Goal: Transaction & Acquisition: Purchase product/service

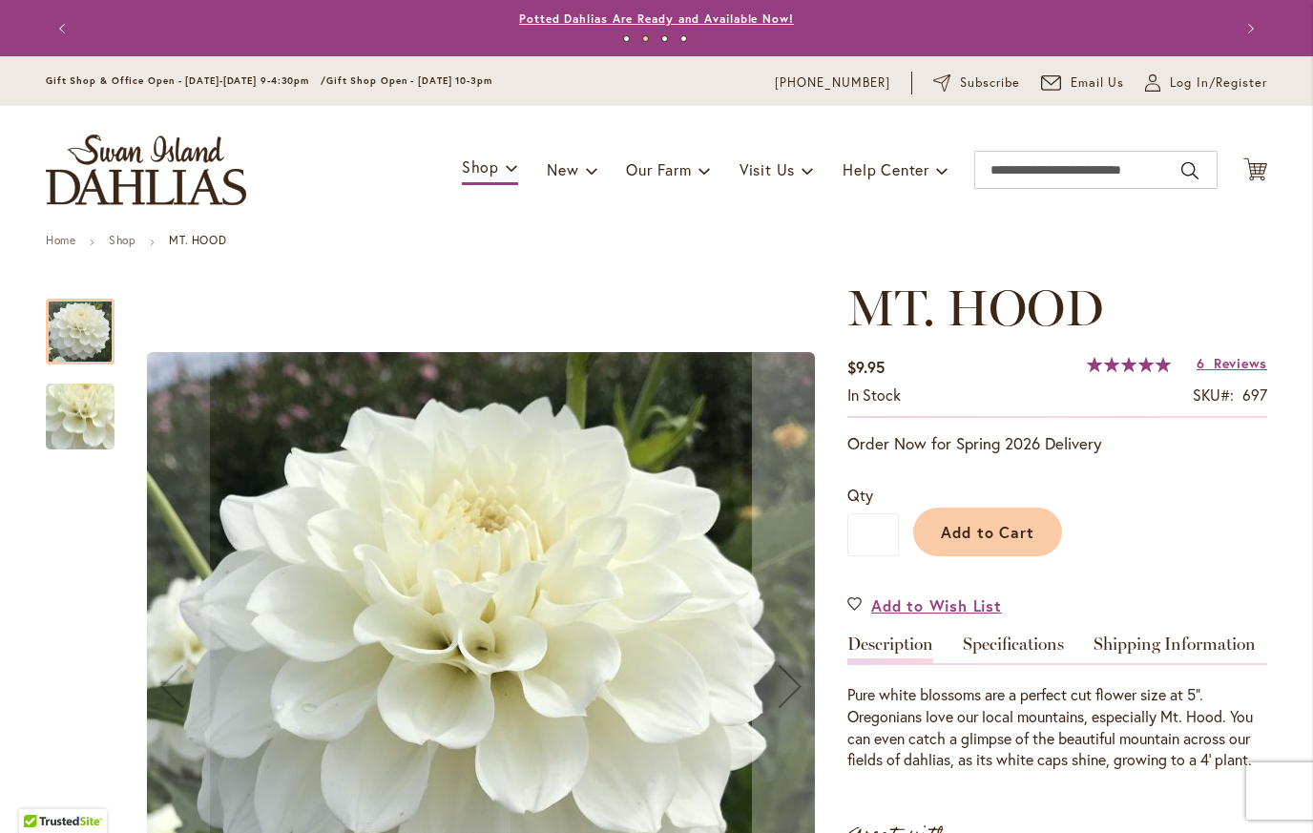
click at [580, 22] on link "Potted Dahlias Are Ready and Available Now!" at bounding box center [656, 18] width 275 height 14
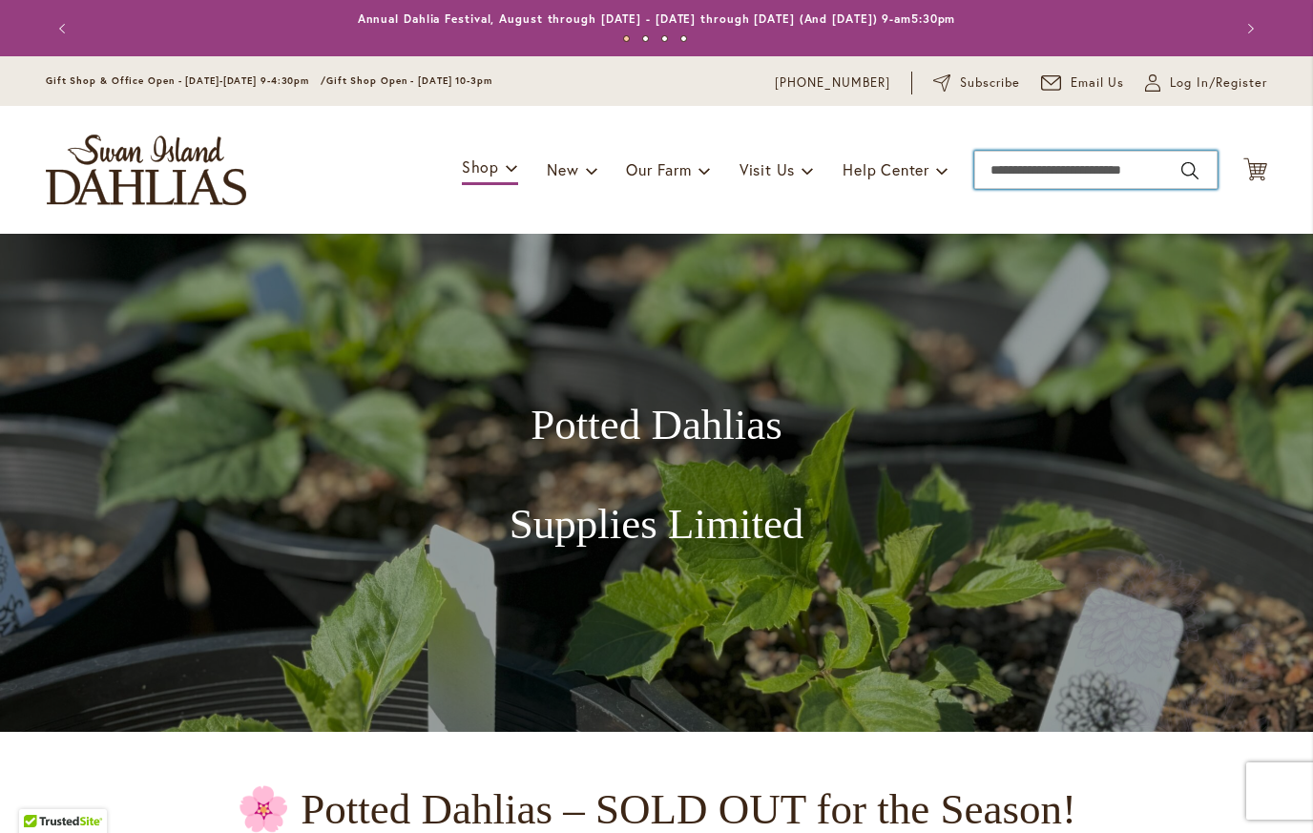
click at [1035, 174] on input "Search" at bounding box center [1095, 170] width 243 height 38
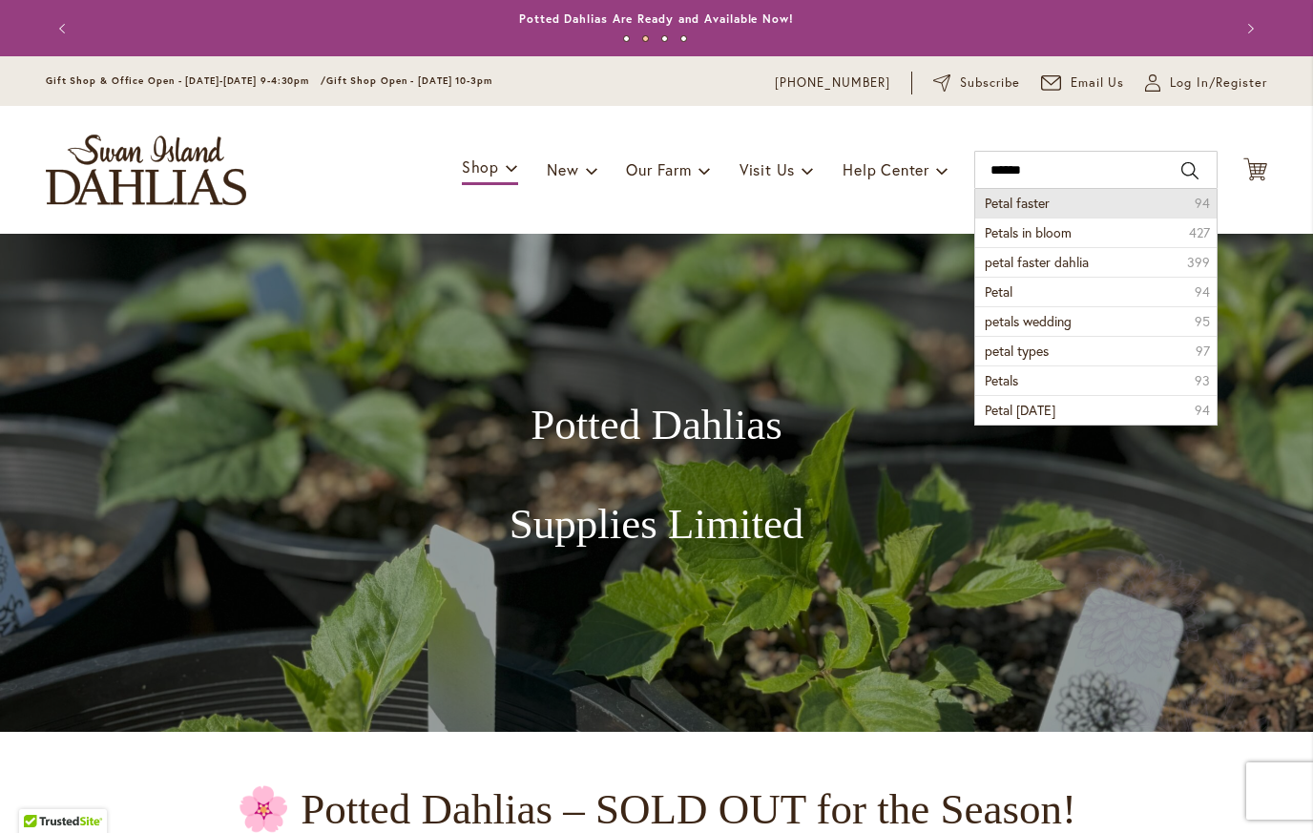
click at [1046, 207] on li "Petal faster 94" at bounding box center [1095, 203] width 241 height 29
click at [1029, 204] on span "Petal faster" at bounding box center [1017, 203] width 65 height 18
type input "**********"
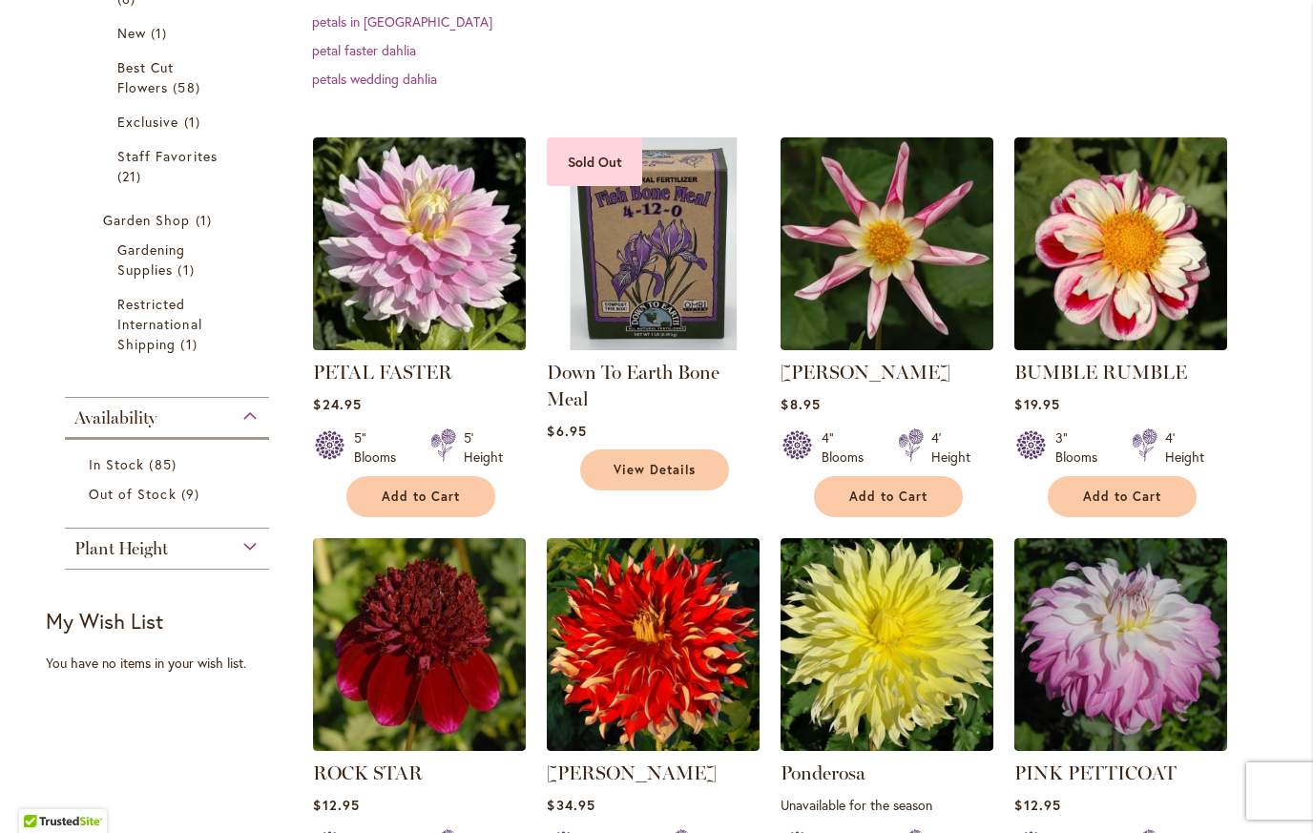
scroll to position [455, 0]
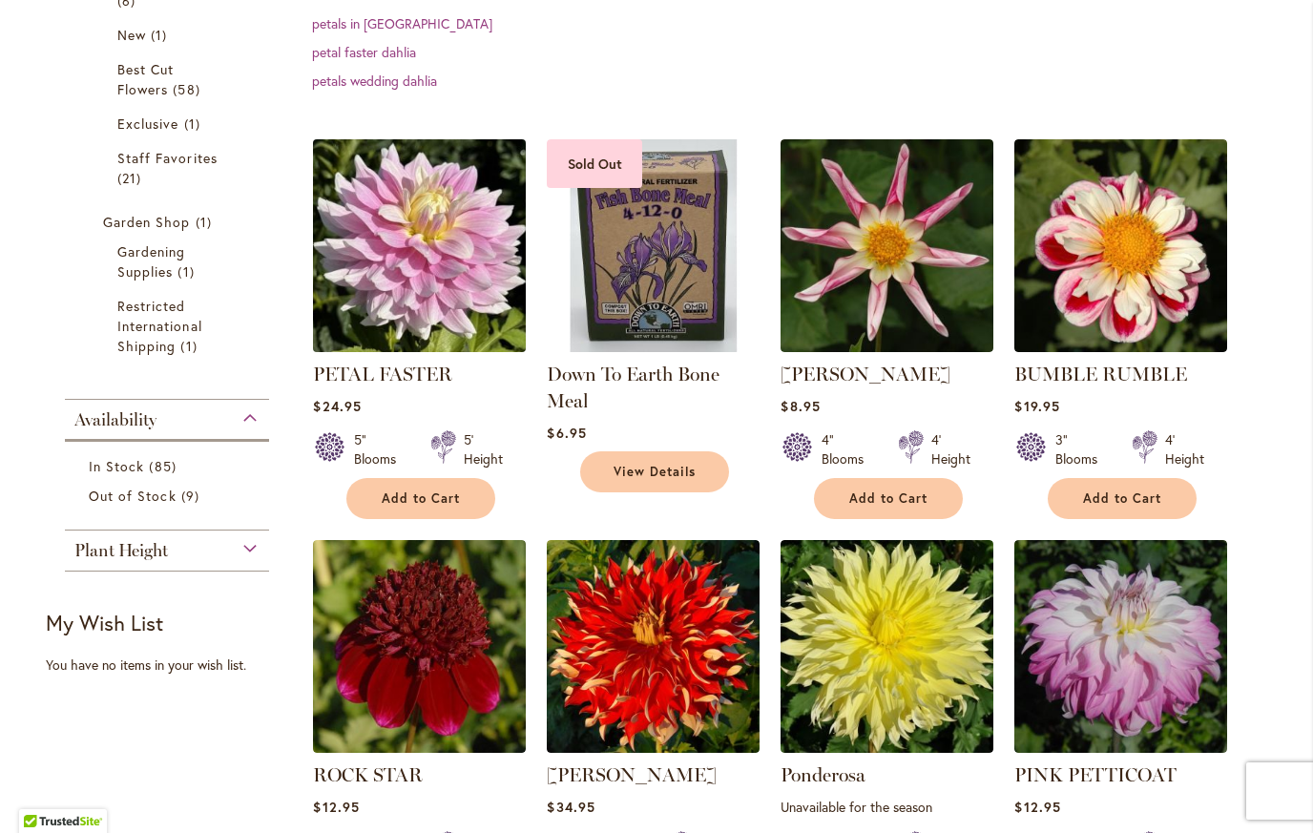
click at [428, 244] on img at bounding box center [419, 246] width 223 height 223
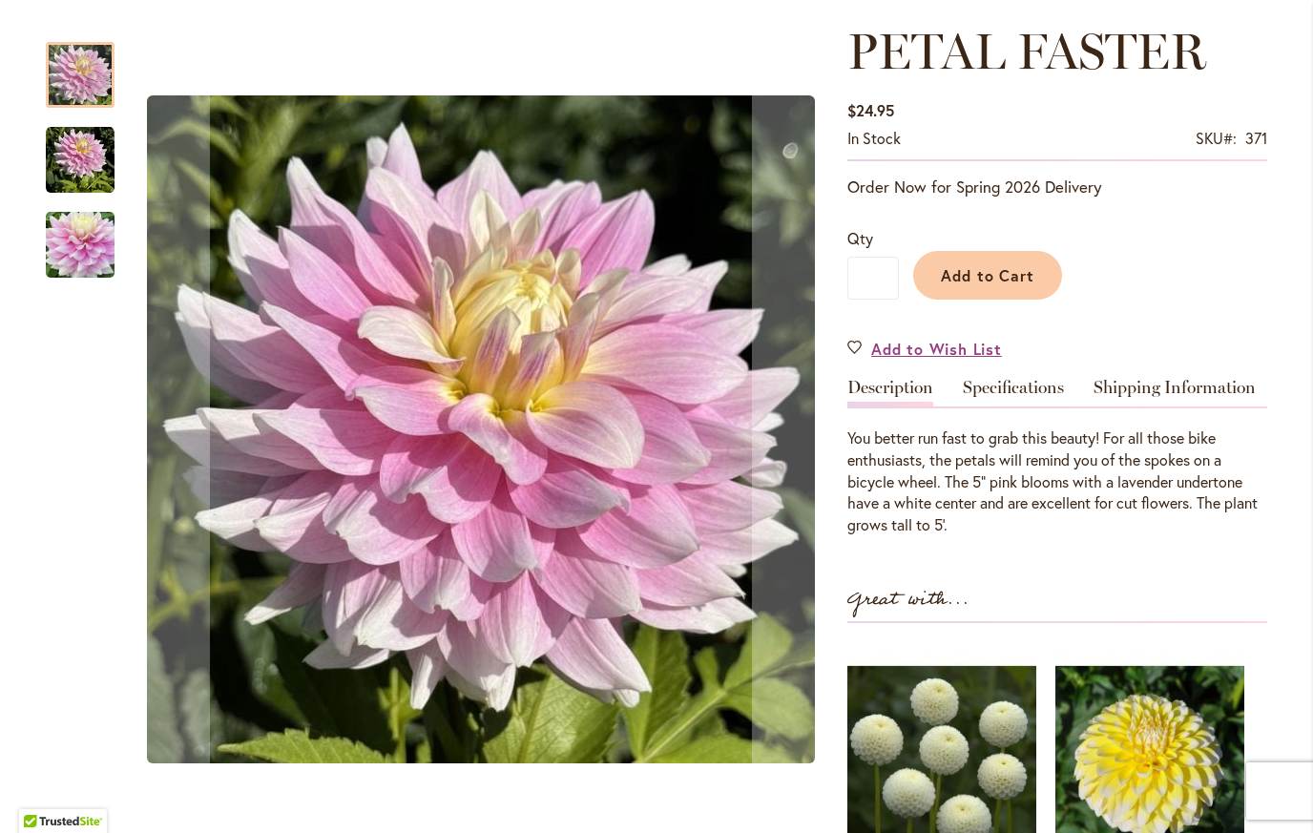
scroll to position [260, 0]
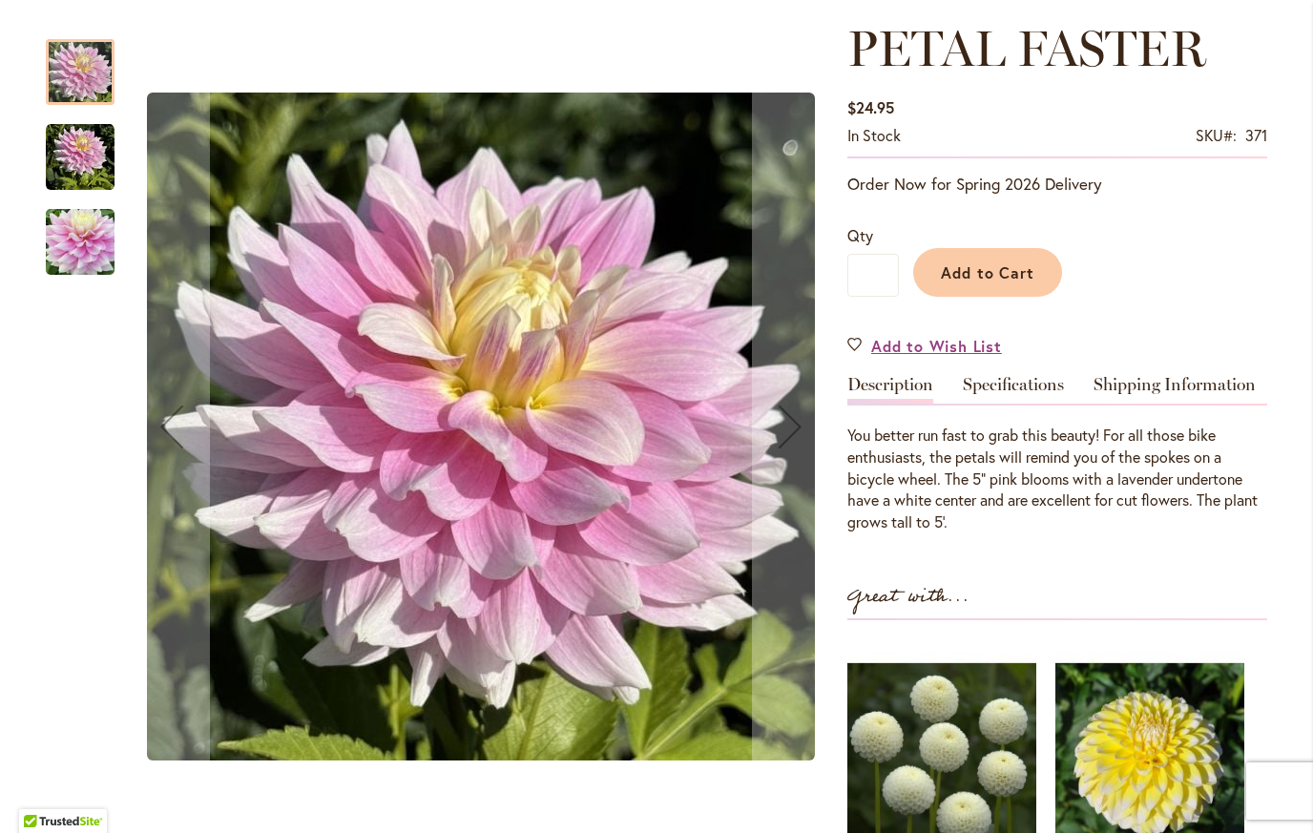
click at [87, 74] on div at bounding box center [80, 72] width 69 height 66
click at [66, 160] on img "PETAL FASTER" at bounding box center [80, 157] width 69 height 69
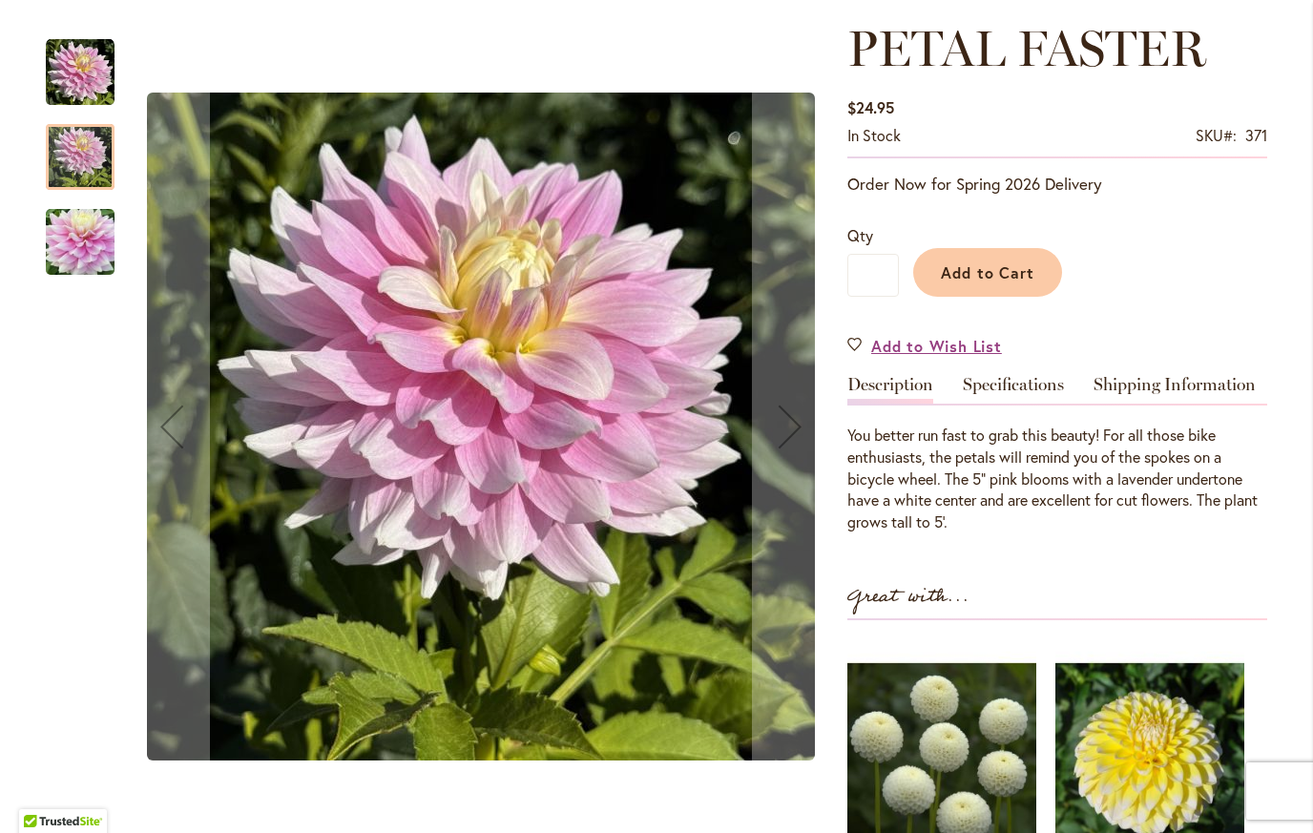
click at [53, 250] on img "Petal Faster" at bounding box center [80, 243] width 69 height 92
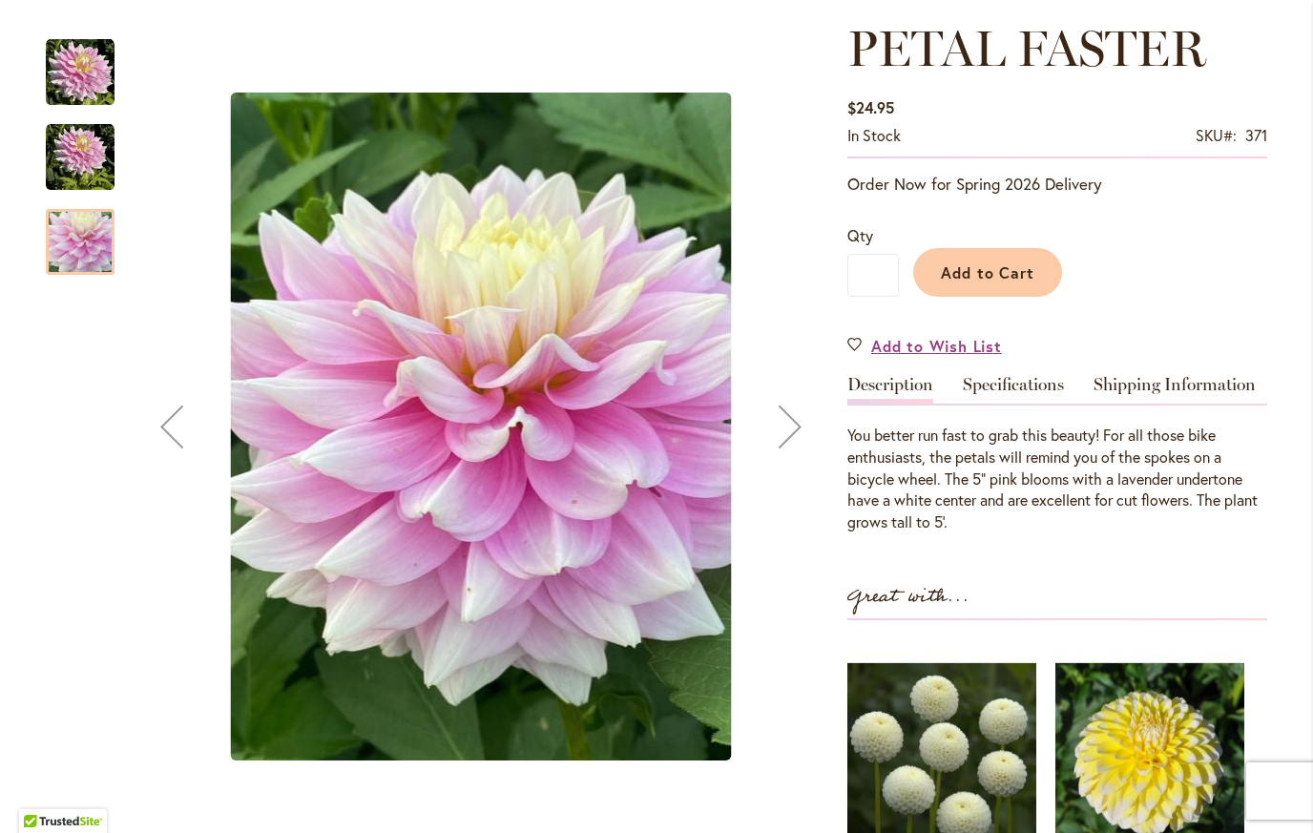
click at [46, 174] on img "PETAL FASTER" at bounding box center [80, 157] width 69 height 69
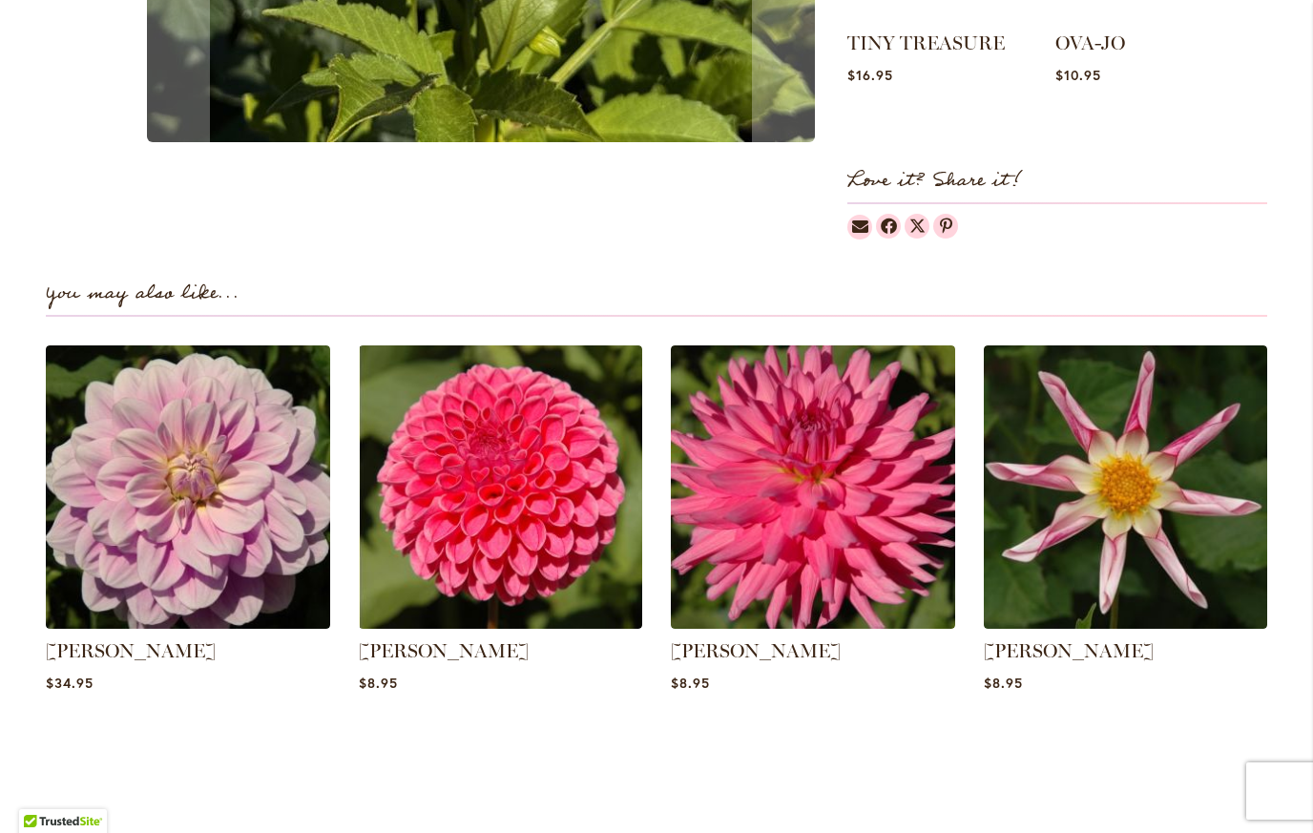
scroll to position [1116, 0]
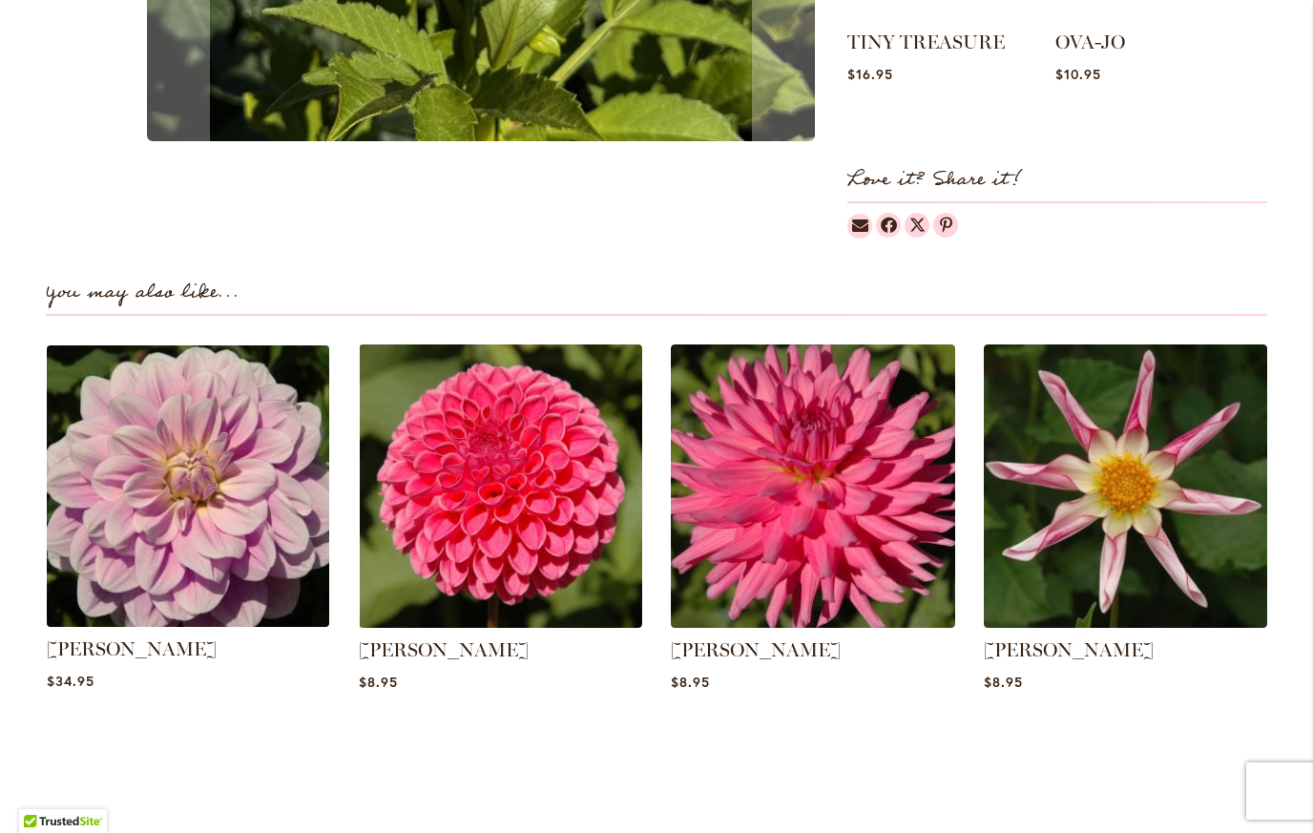
click at [113, 537] on img at bounding box center [188, 486] width 296 height 296
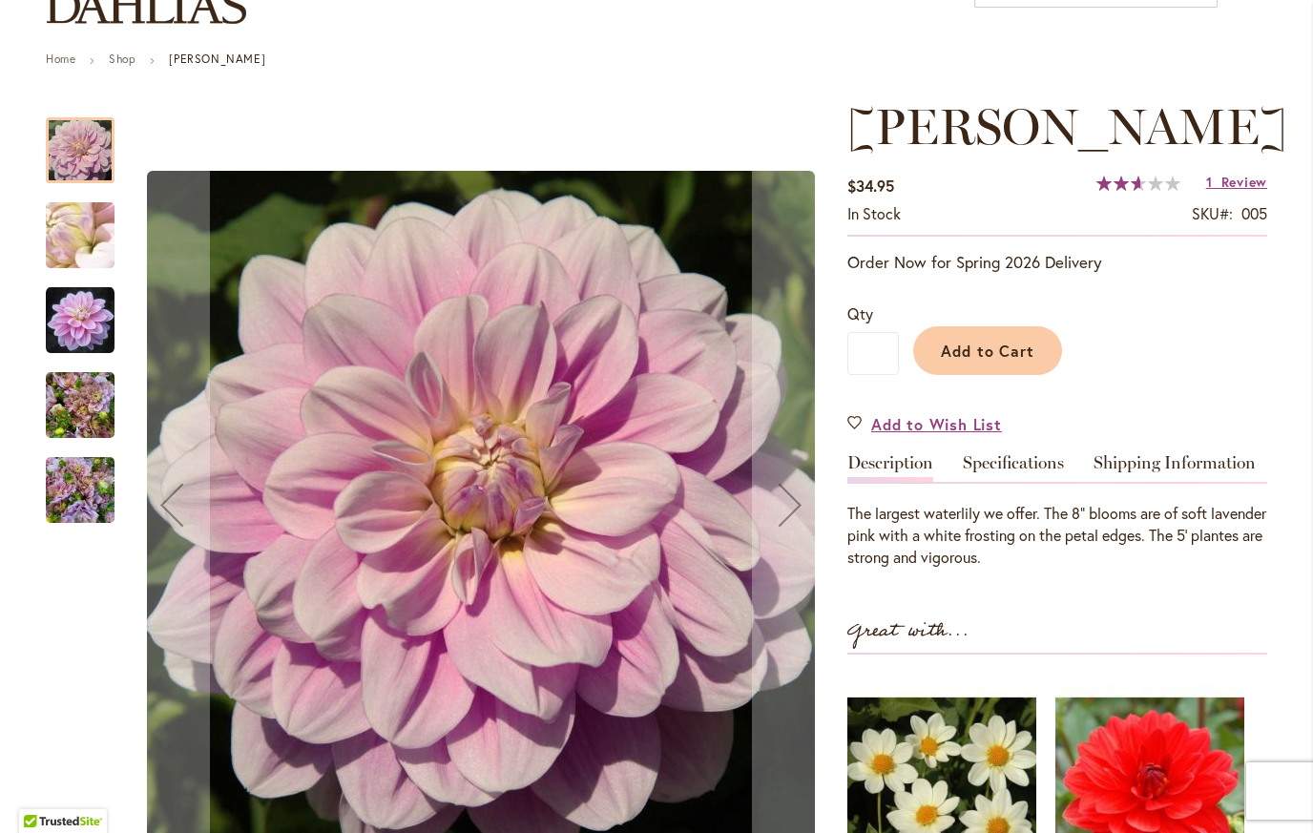
scroll to position [185, 0]
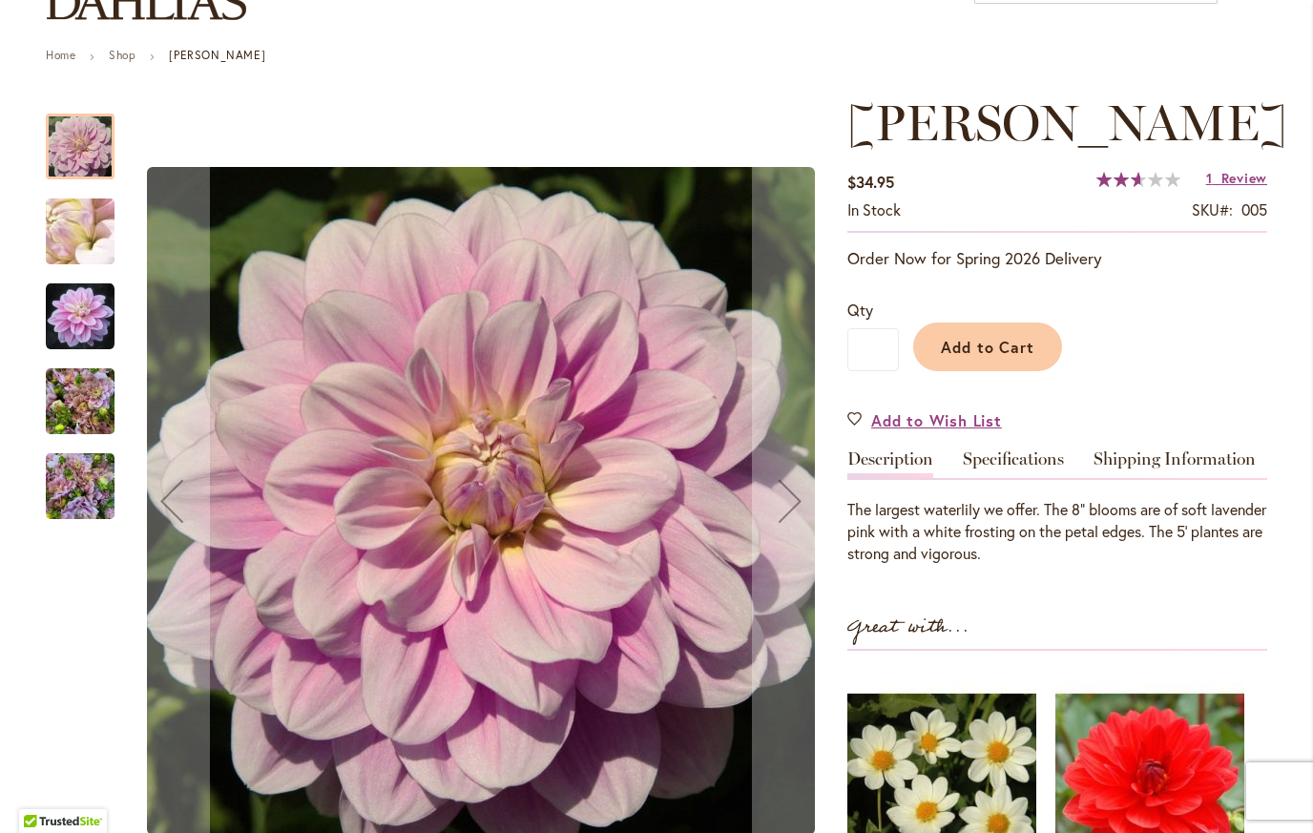
click at [60, 158] on div at bounding box center [80, 147] width 69 height 66
click at [65, 233] on img "Randi Dawn" at bounding box center [79, 231] width 137 height 103
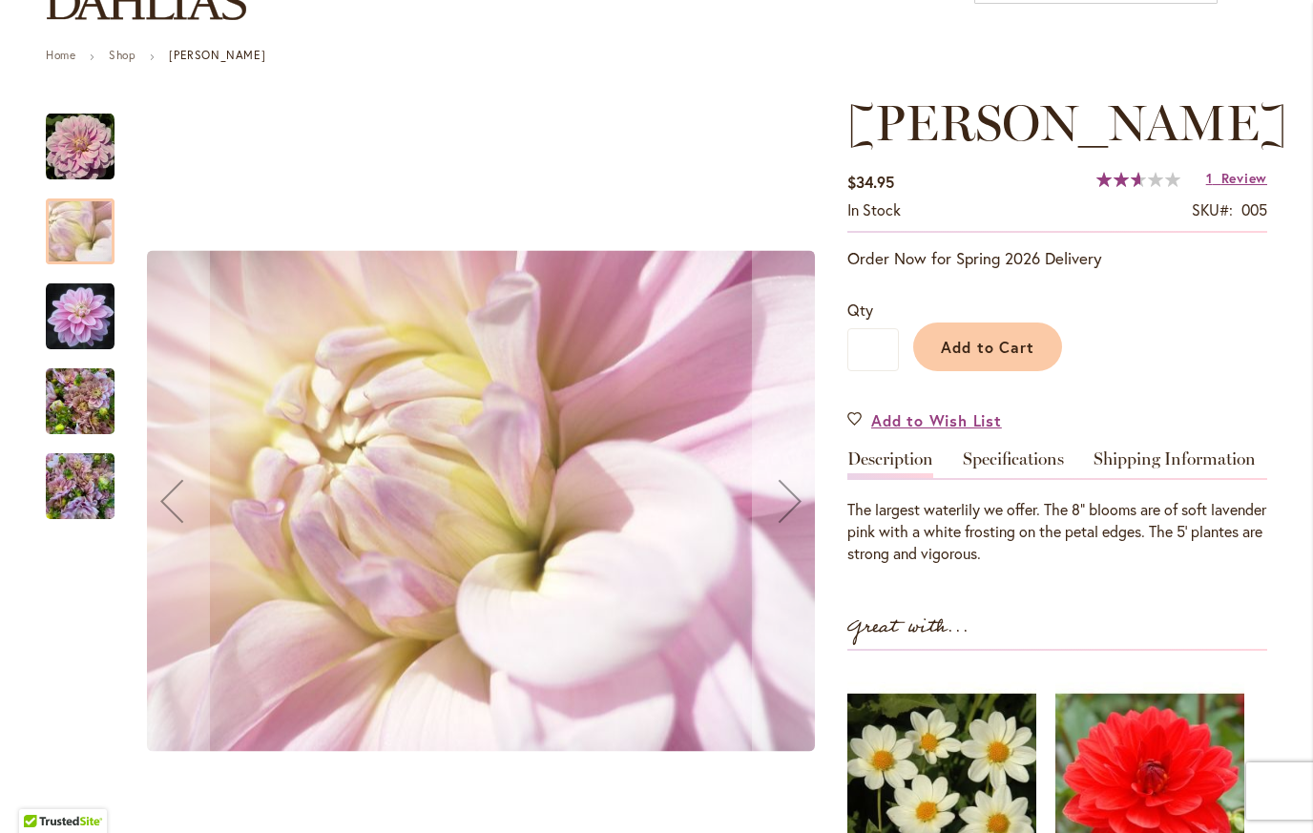
click at [46, 317] on img "Randi Dawn" at bounding box center [80, 317] width 69 height 70
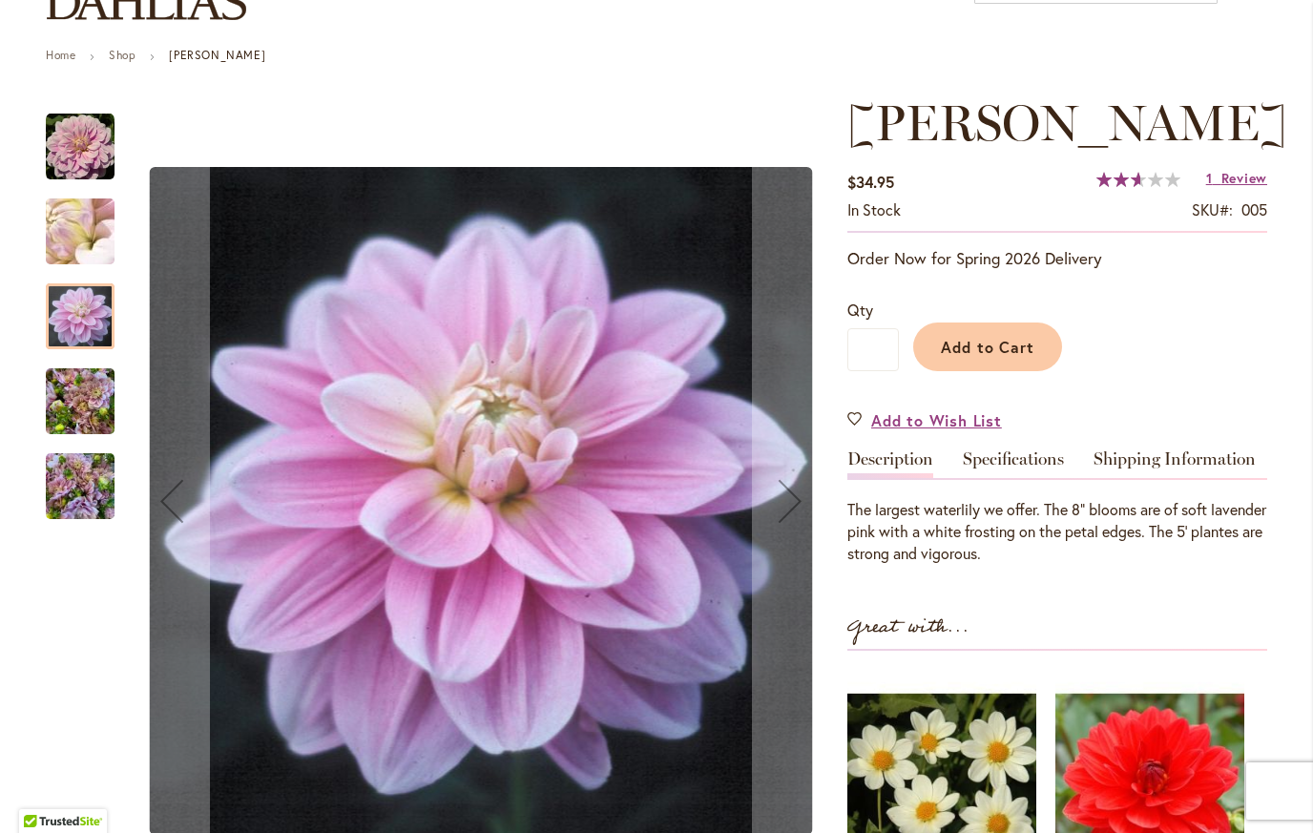
click at [72, 407] on img "RANDI DAWN" at bounding box center [80, 402] width 69 height 92
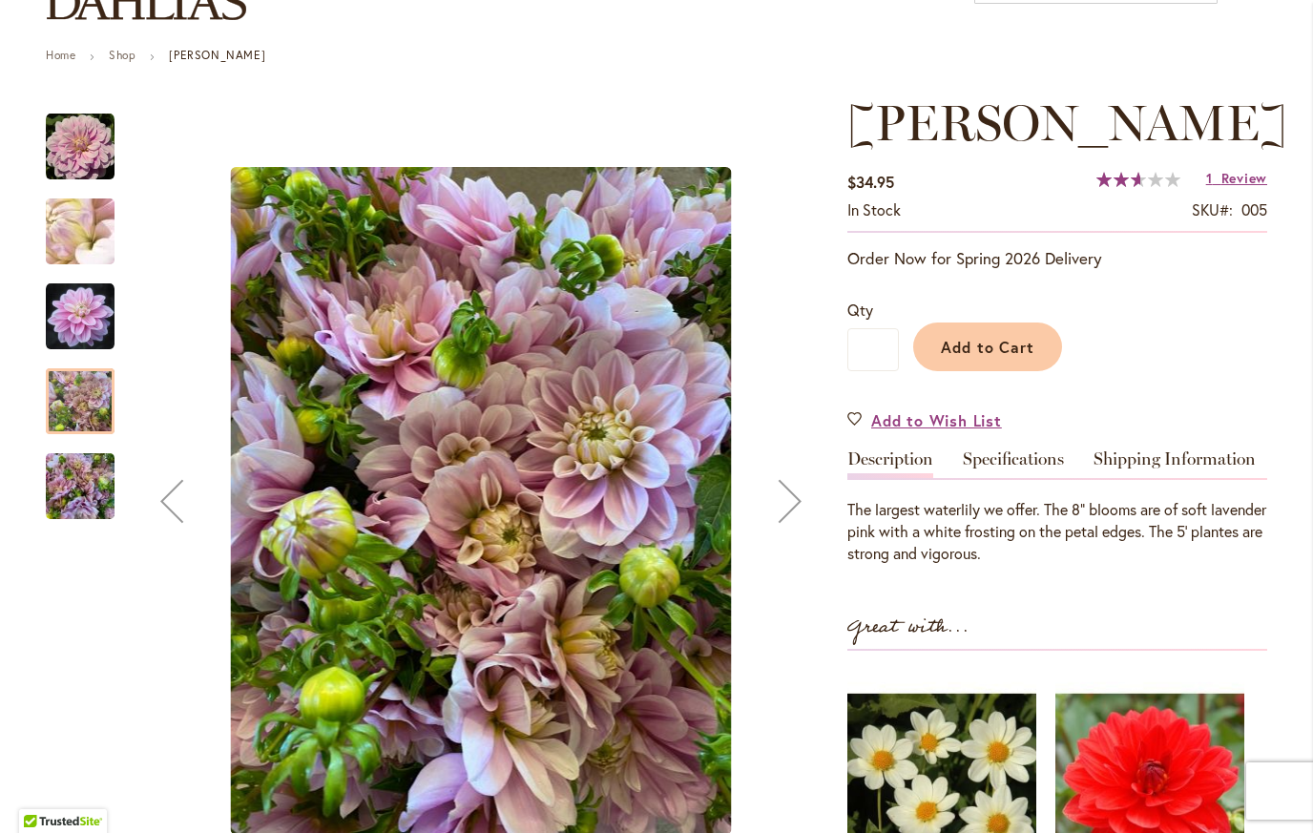
click at [69, 502] on img "RANDI DAWN" at bounding box center [80, 487] width 69 height 92
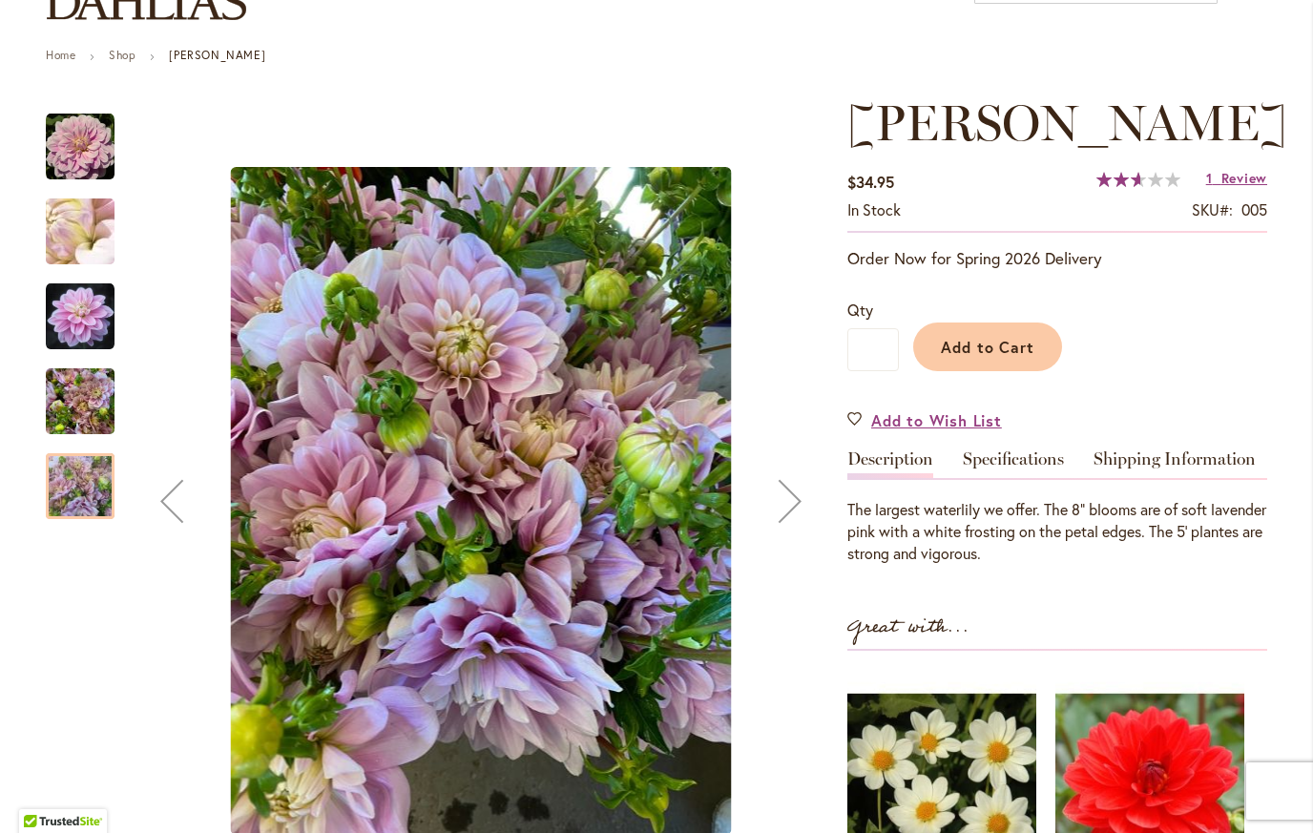
click at [156, 522] on div "Previous" at bounding box center [172, 501] width 76 height 76
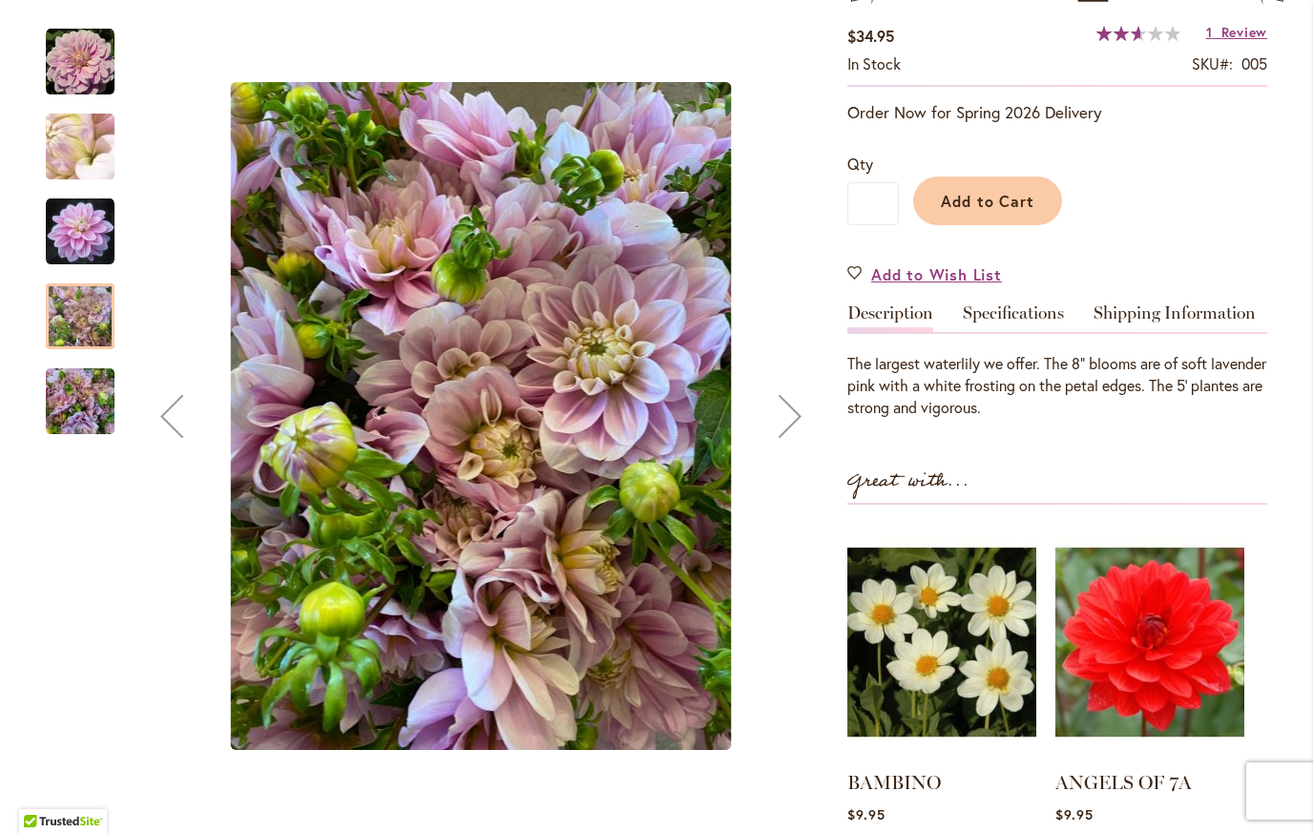
scroll to position [337, 0]
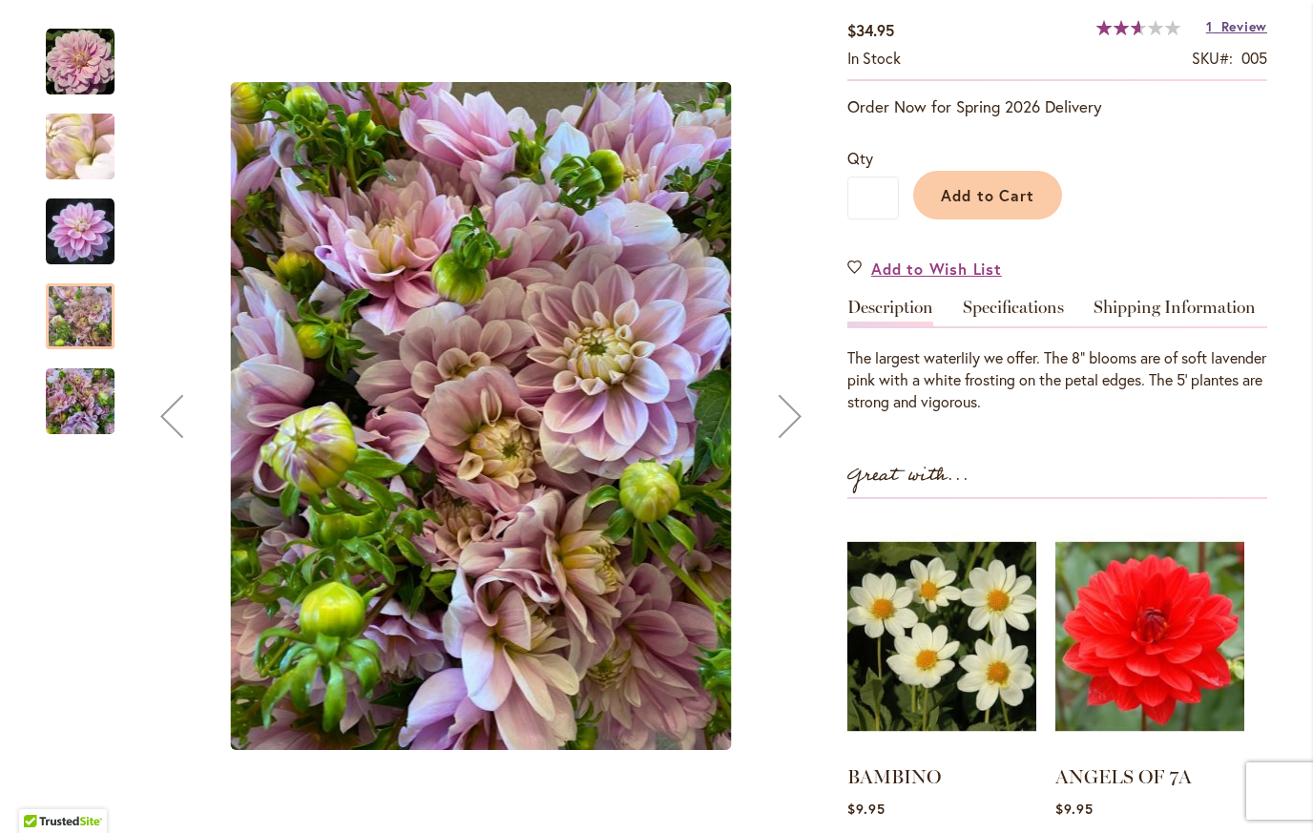
click at [1225, 31] on span "Review" at bounding box center [1244, 26] width 46 height 18
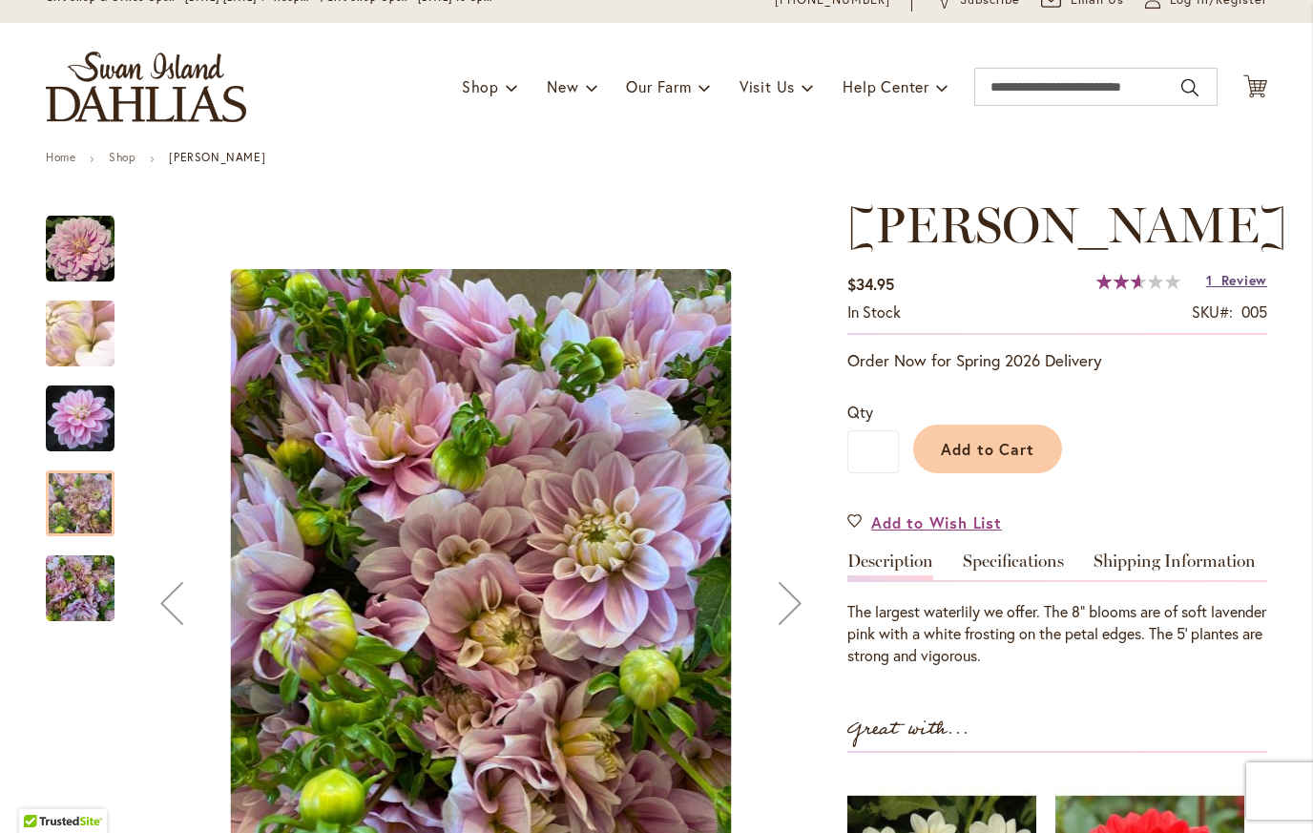
scroll to position [0, 0]
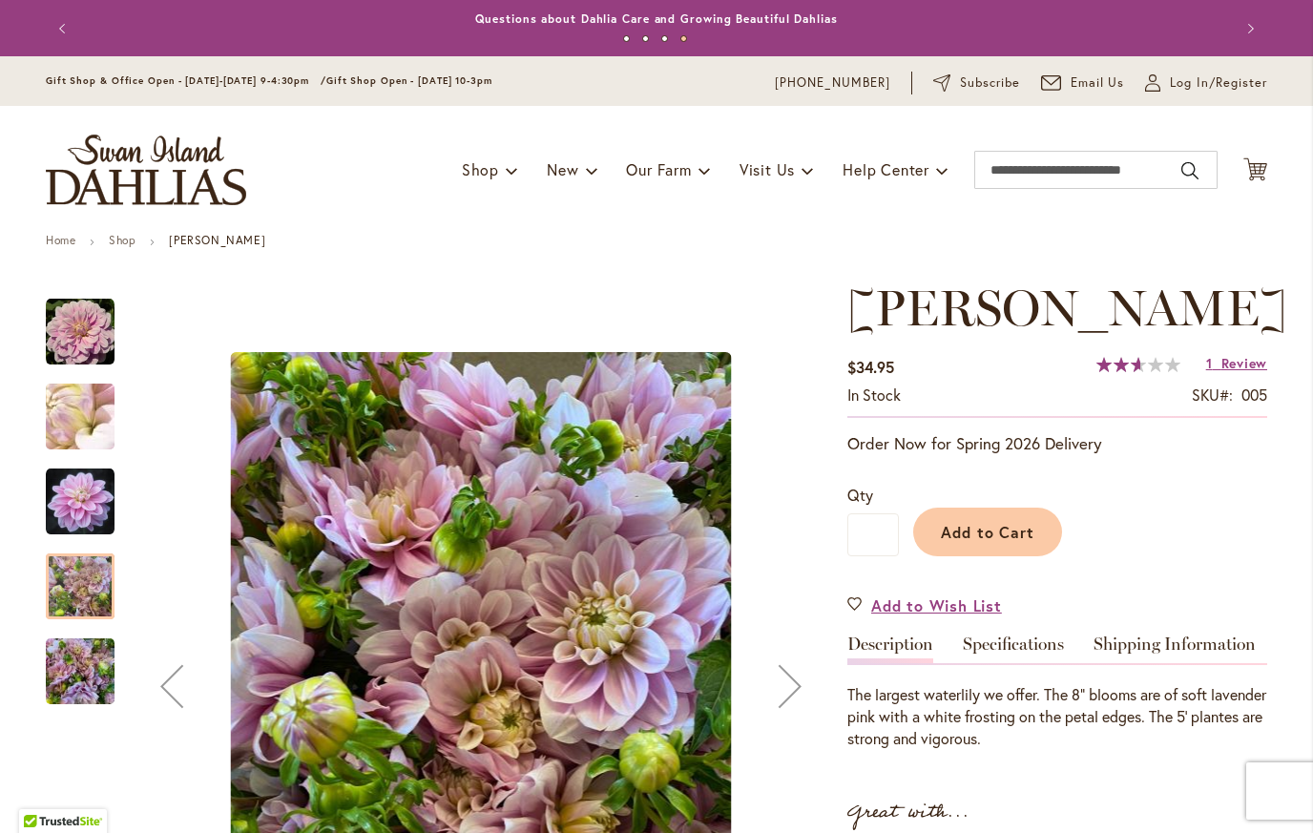
click at [64, 511] on img "Randi Dawn" at bounding box center [80, 502] width 69 height 70
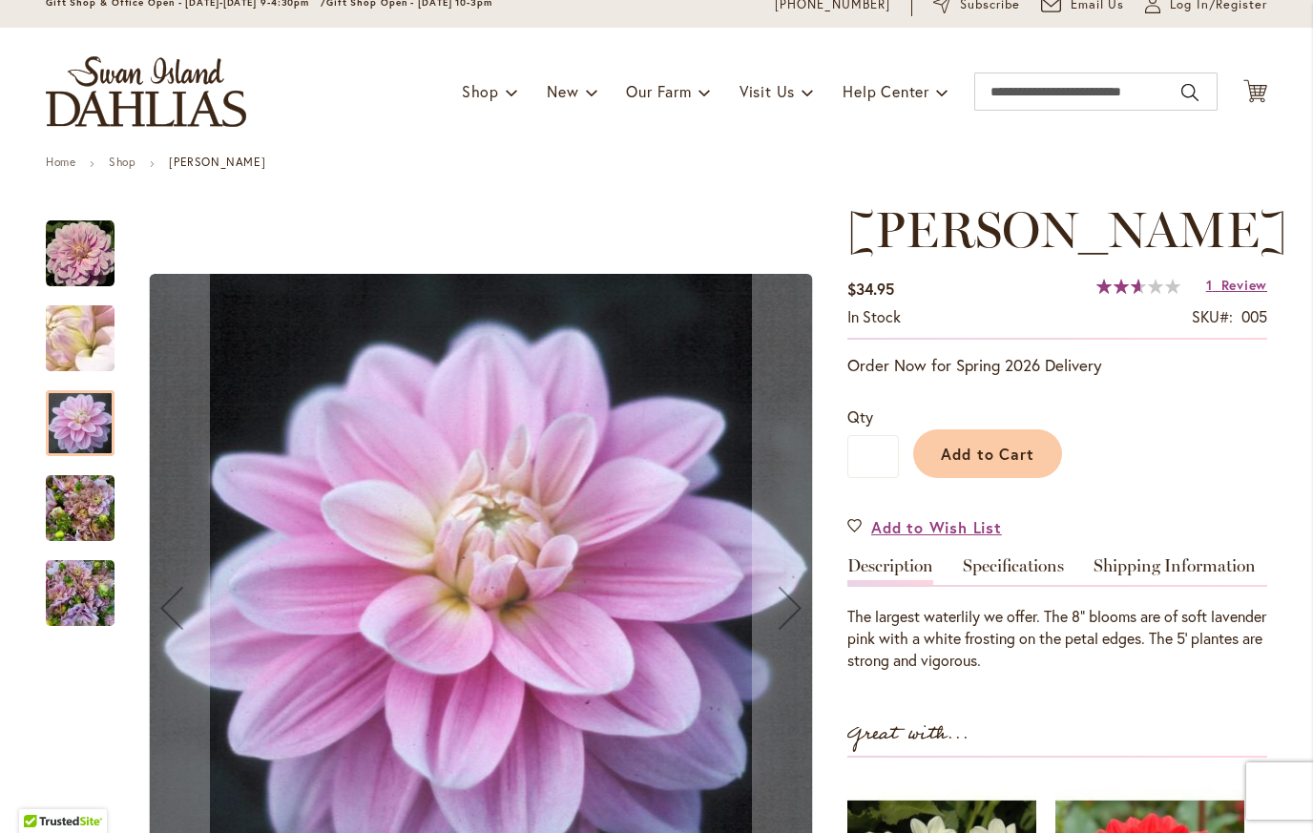
scroll to position [113, 0]
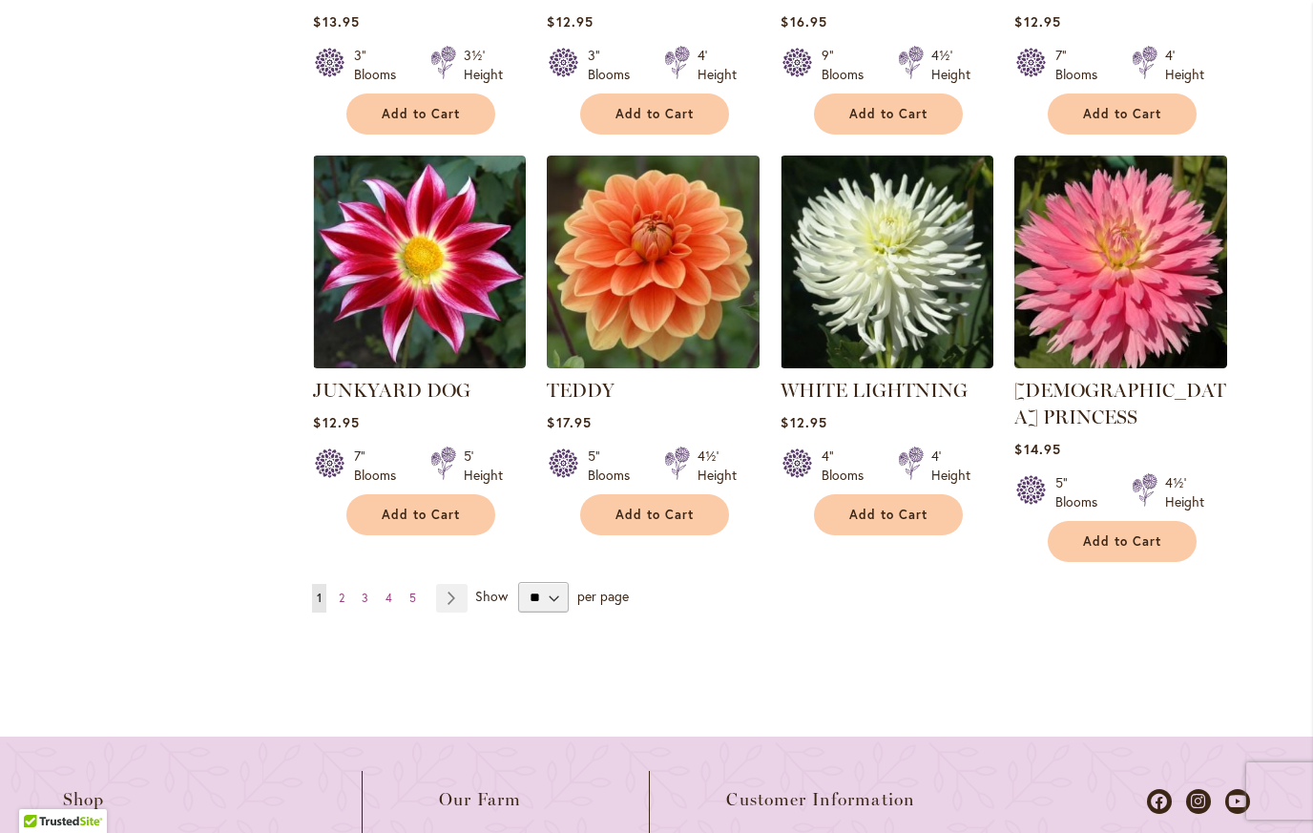
scroll to position [1645, 0]
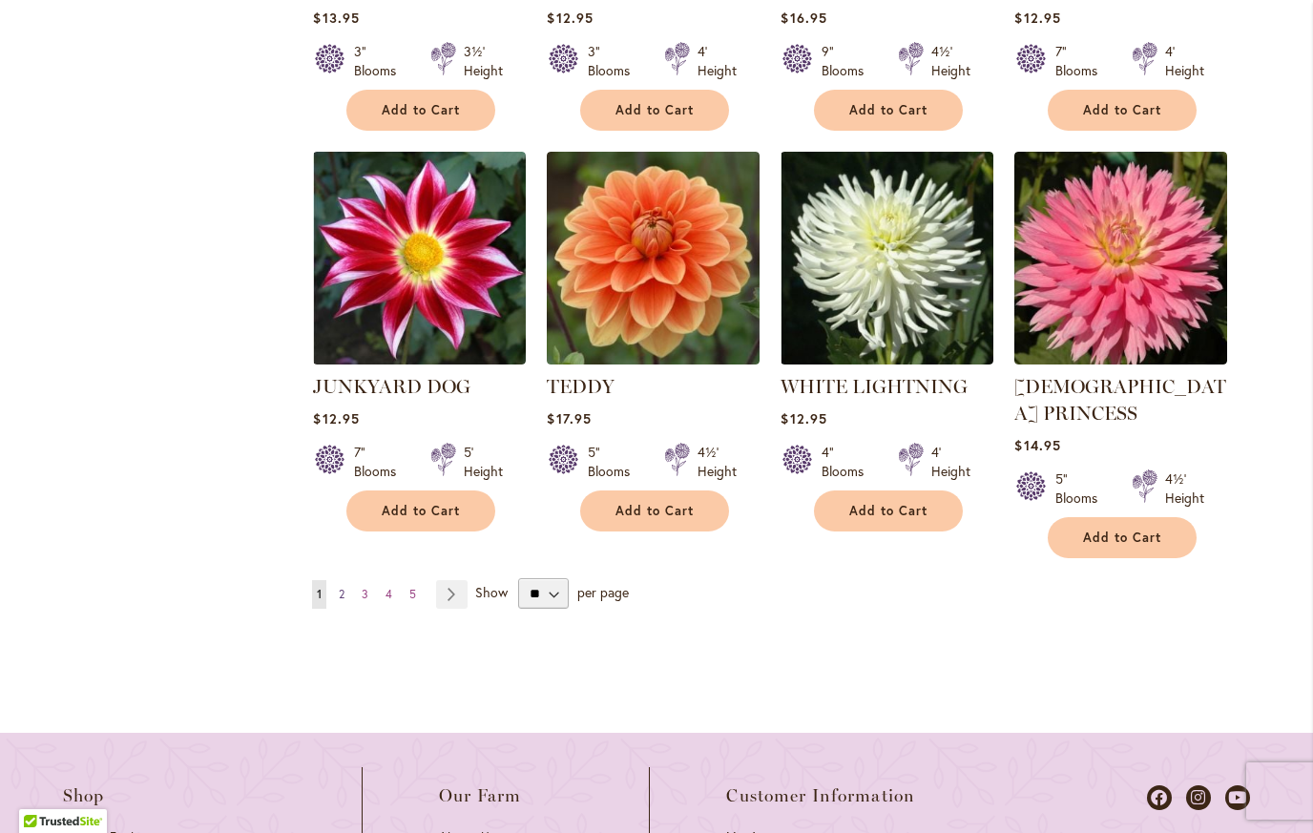
click at [339, 587] on span "2" at bounding box center [342, 594] width 6 height 14
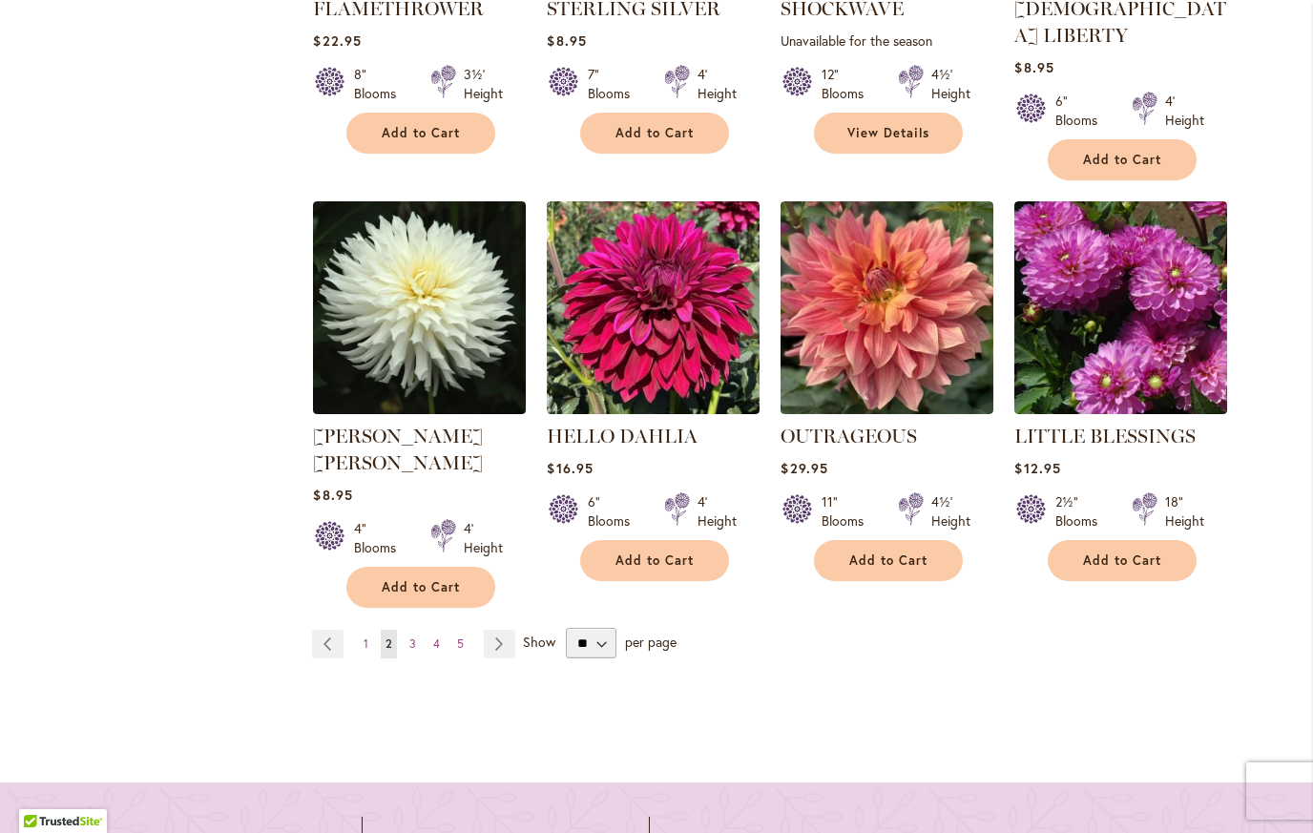
scroll to position [1677, 0]
click at [409, 636] on span "3" at bounding box center [412, 643] width 7 height 14
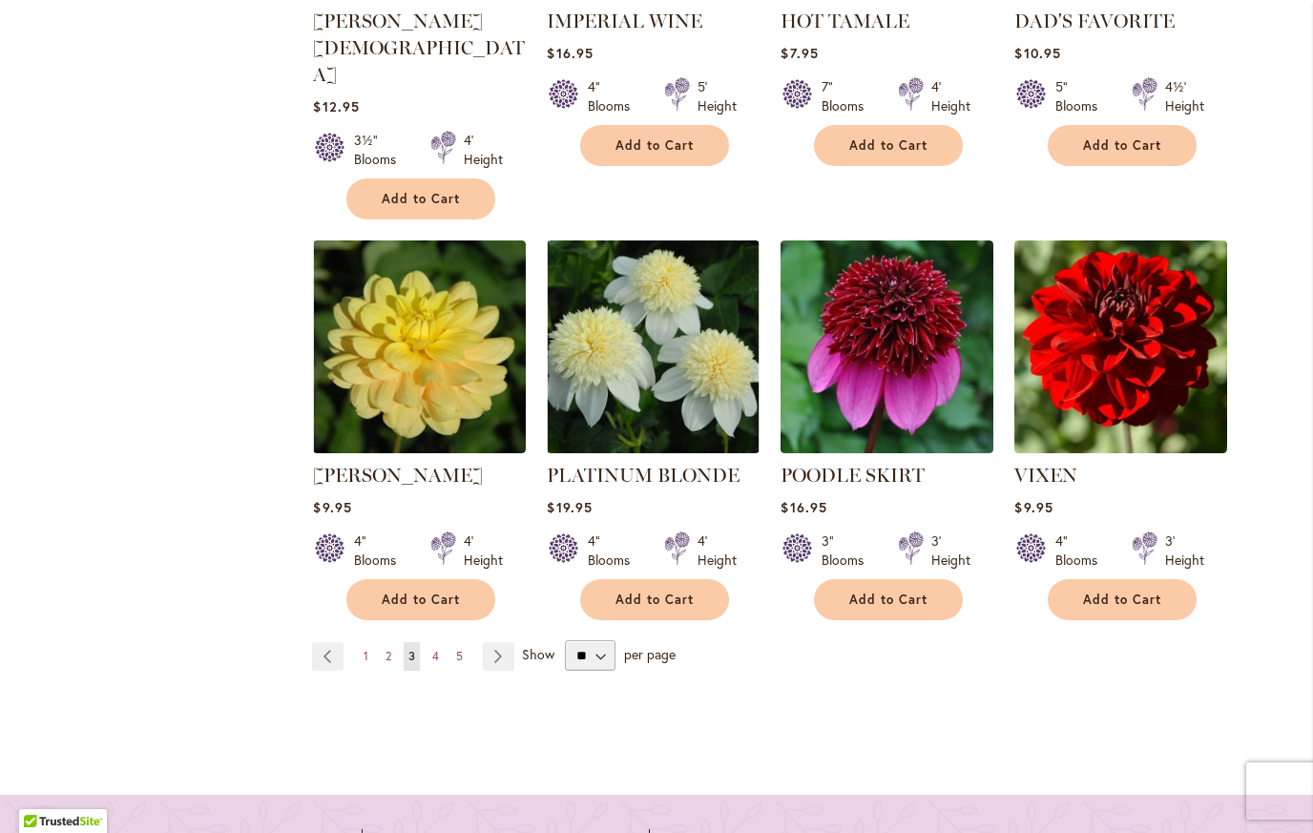
scroll to position [1611, 0]
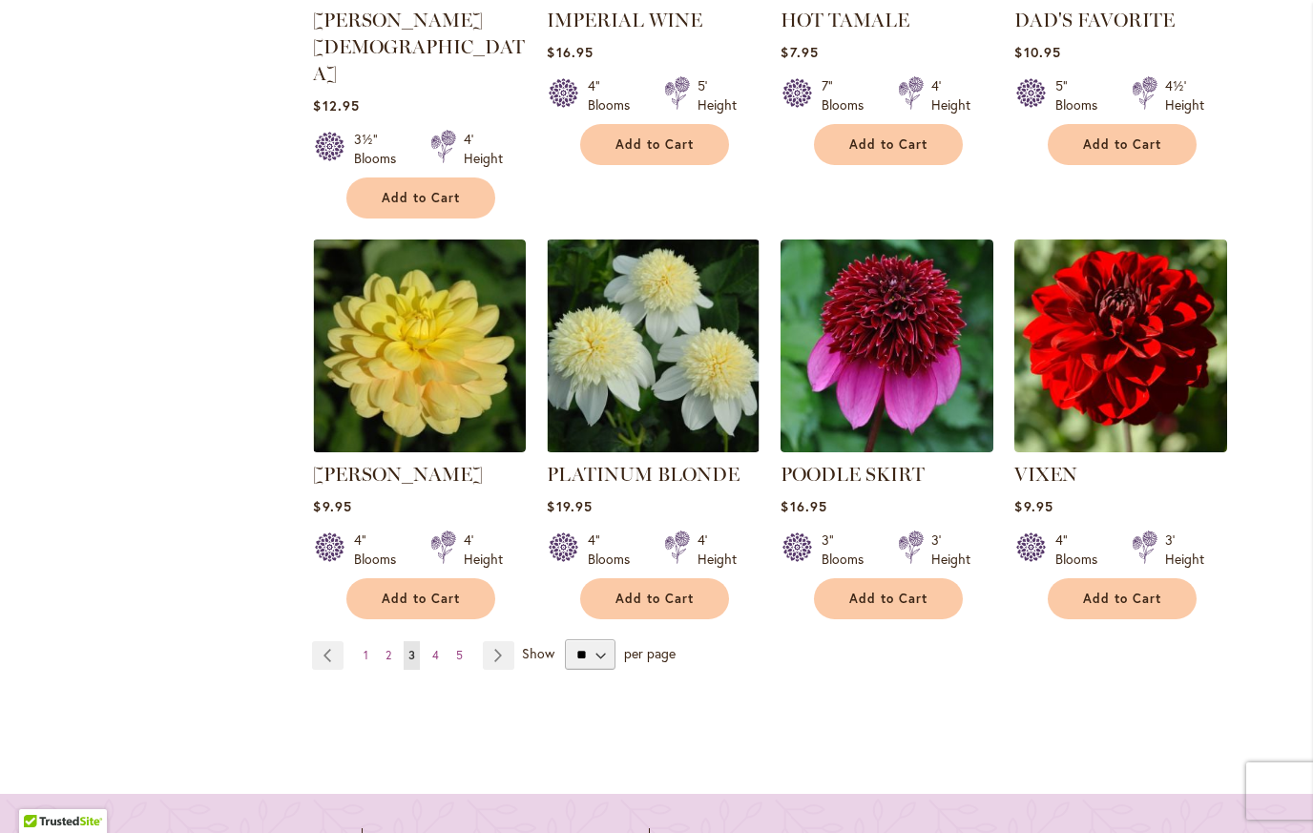
click at [432, 648] on span "4" at bounding box center [435, 655] width 7 height 14
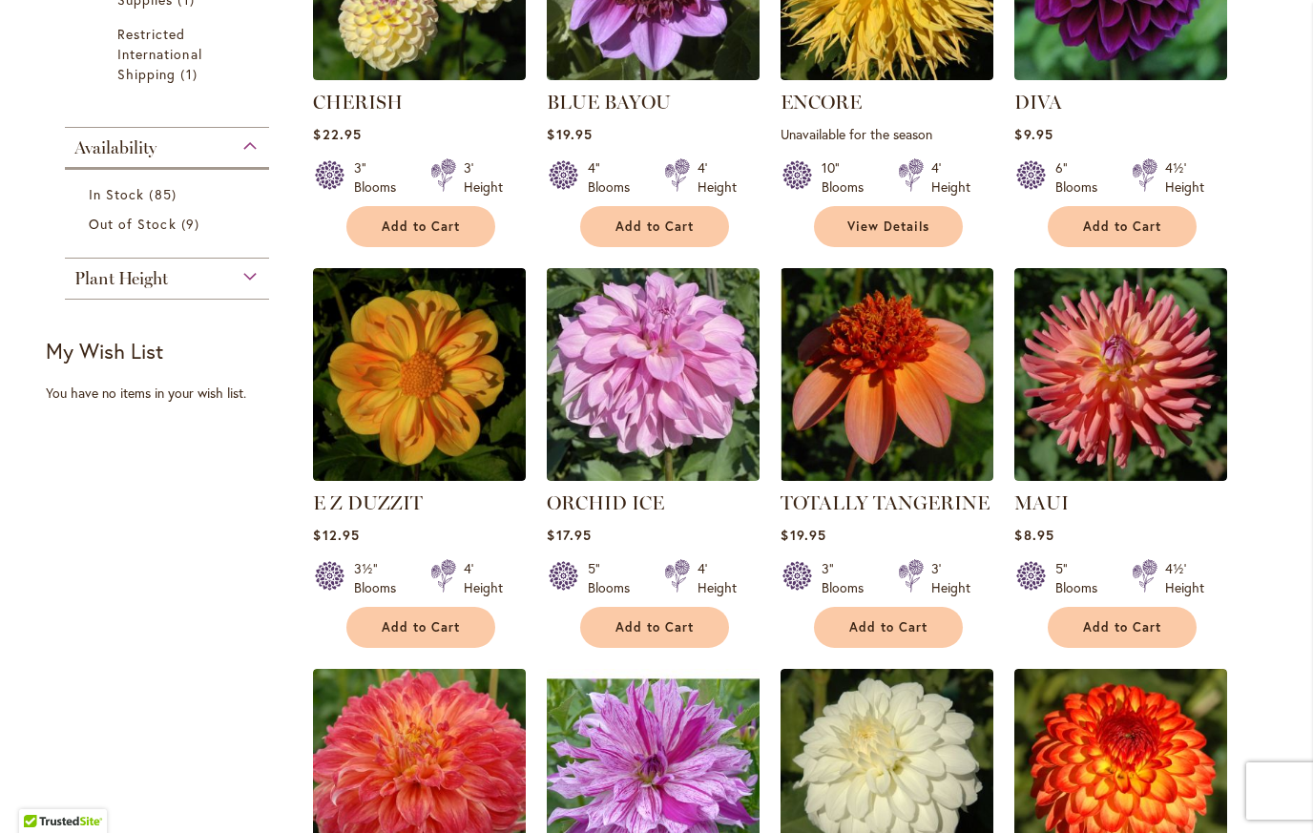
scroll to position [731, 0]
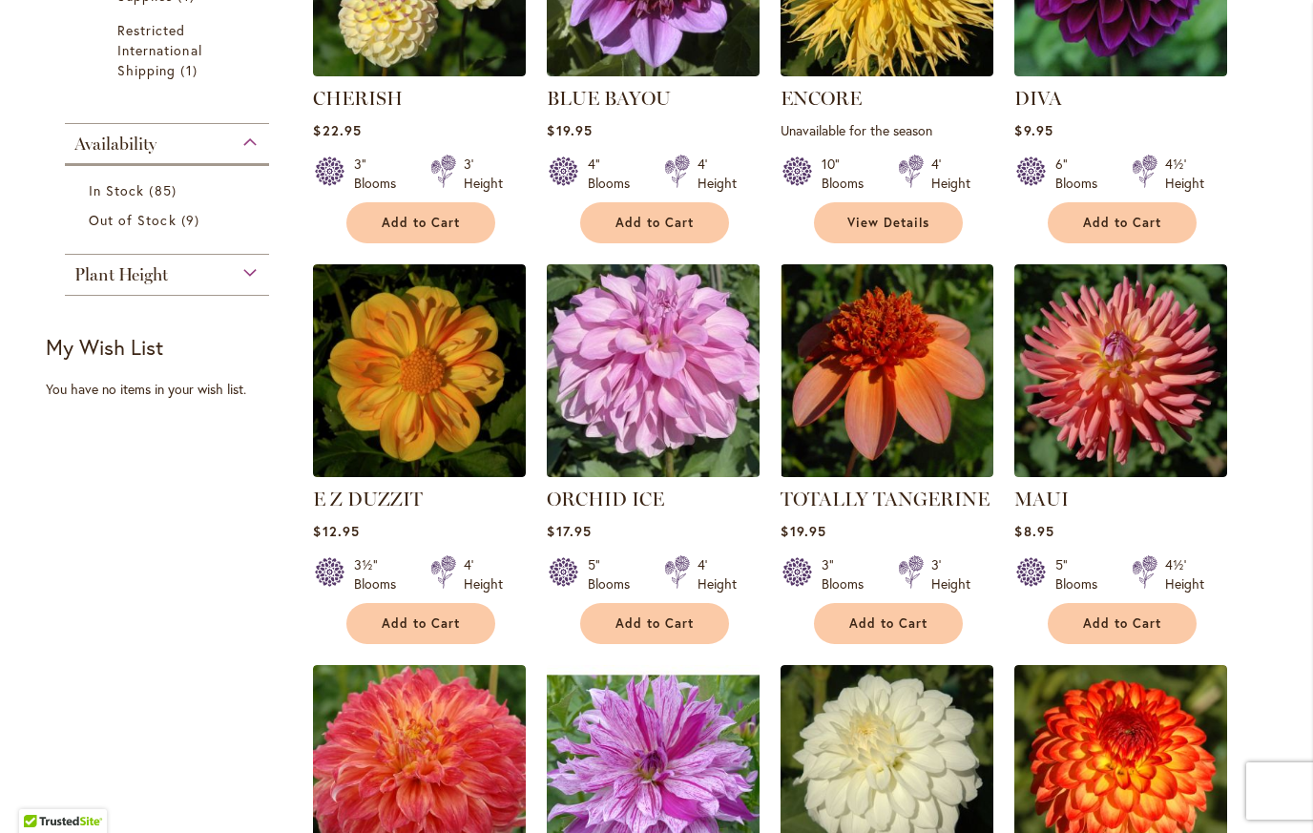
click at [645, 366] on img at bounding box center [653, 371] width 223 height 223
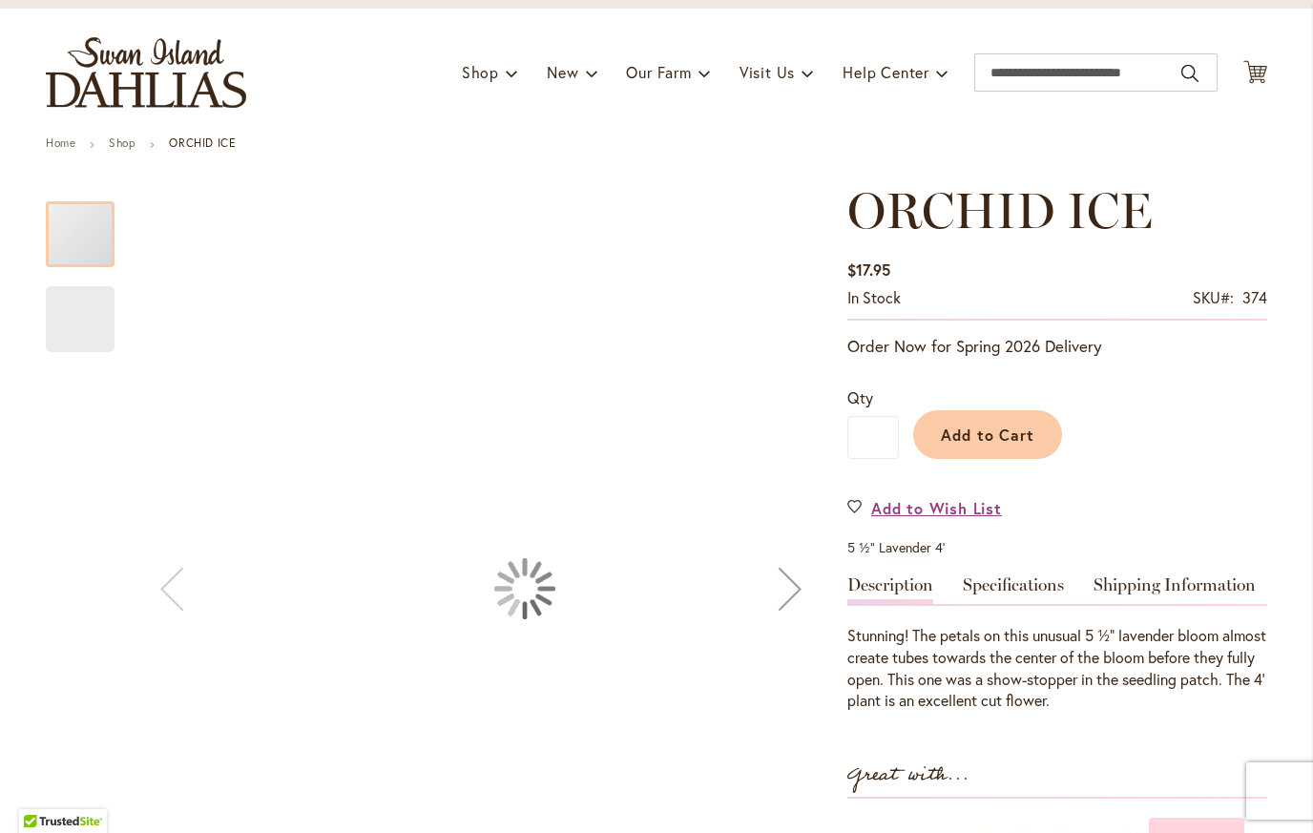
scroll to position [137, 0]
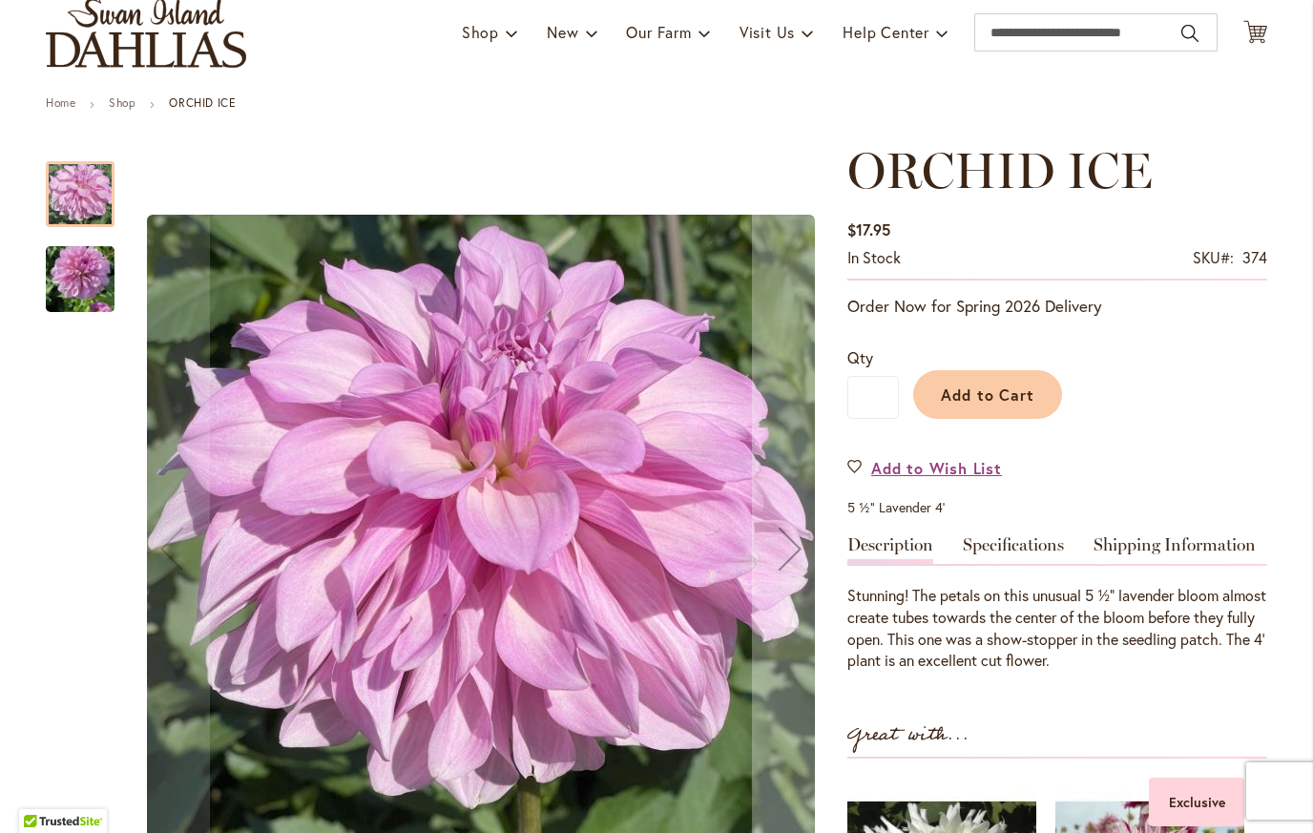
click at [73, 277] on img "ORCHID ICE" at bounding box center [80, 279] width 69 height 121
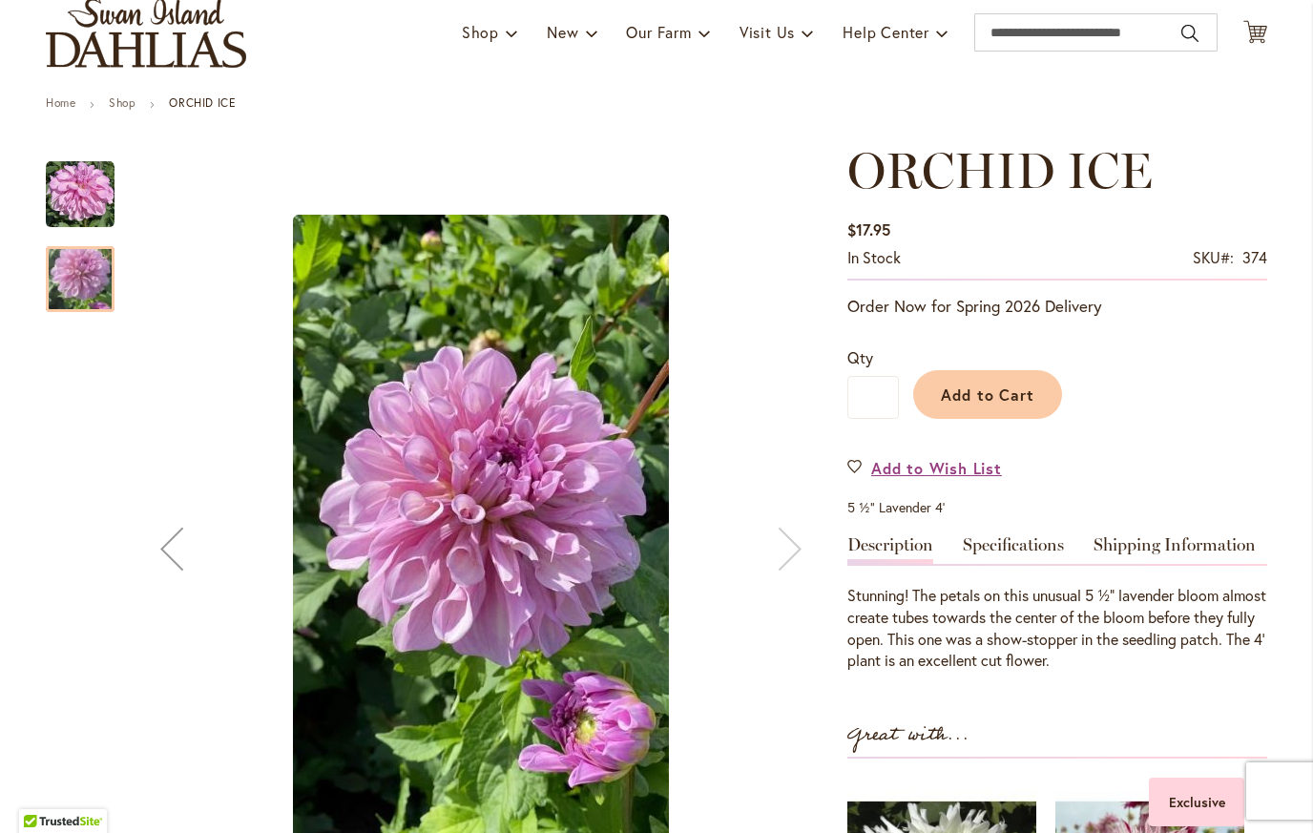
click at [67, 204] on img "ORCHID ICE" at bounding box center [80, 194] width 69 height 69
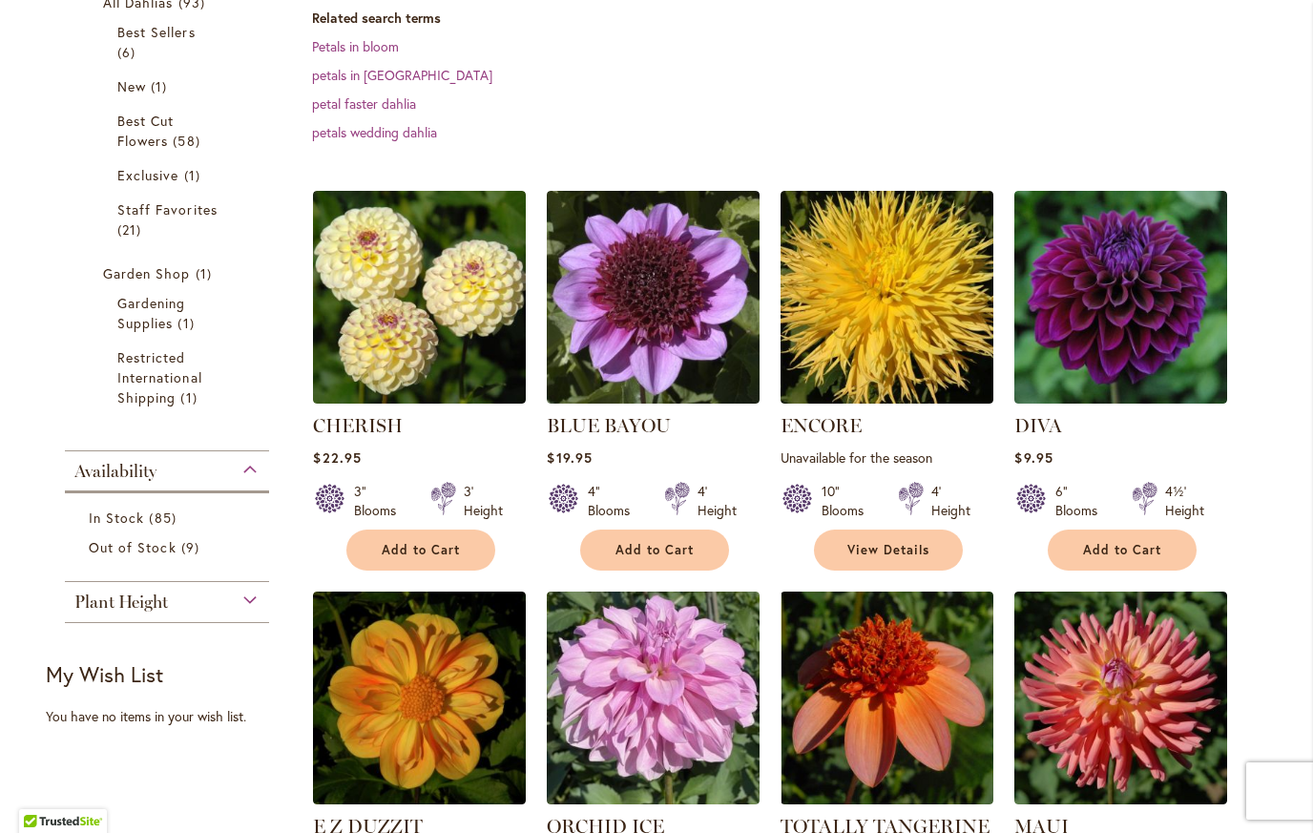
scroll to position [408, 0]
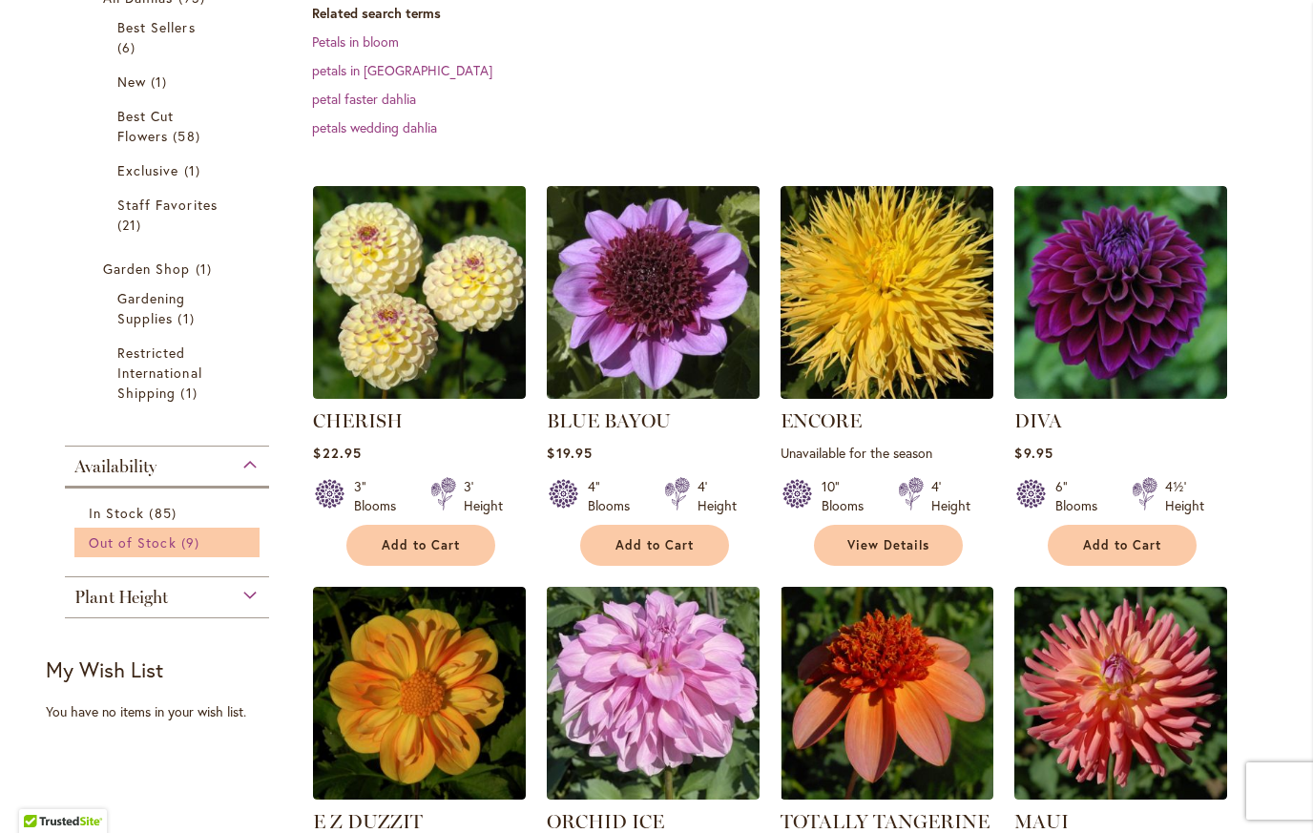
click at [105, 542] on span "Out of Stock" at bounding box center [133, 542] width 88 height 18
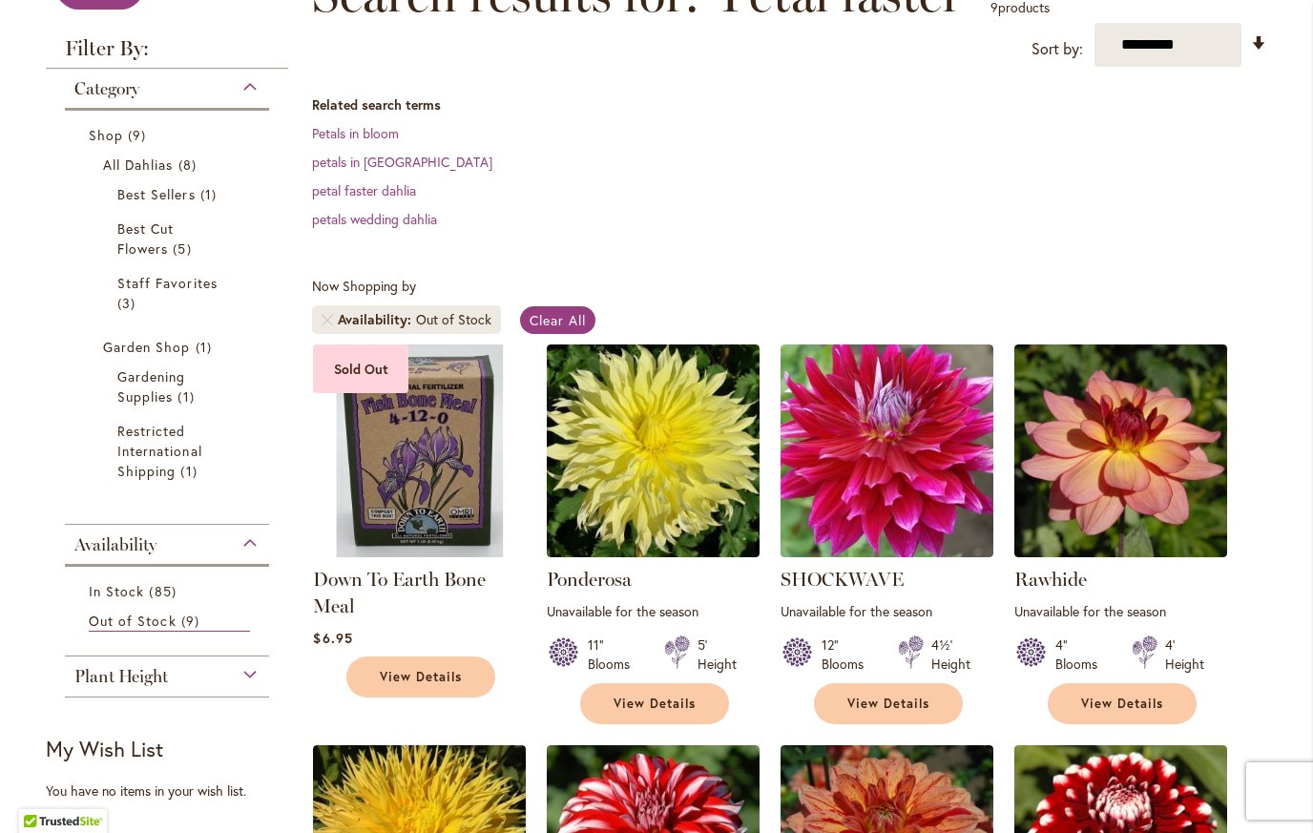
scroll to position [295, 0]
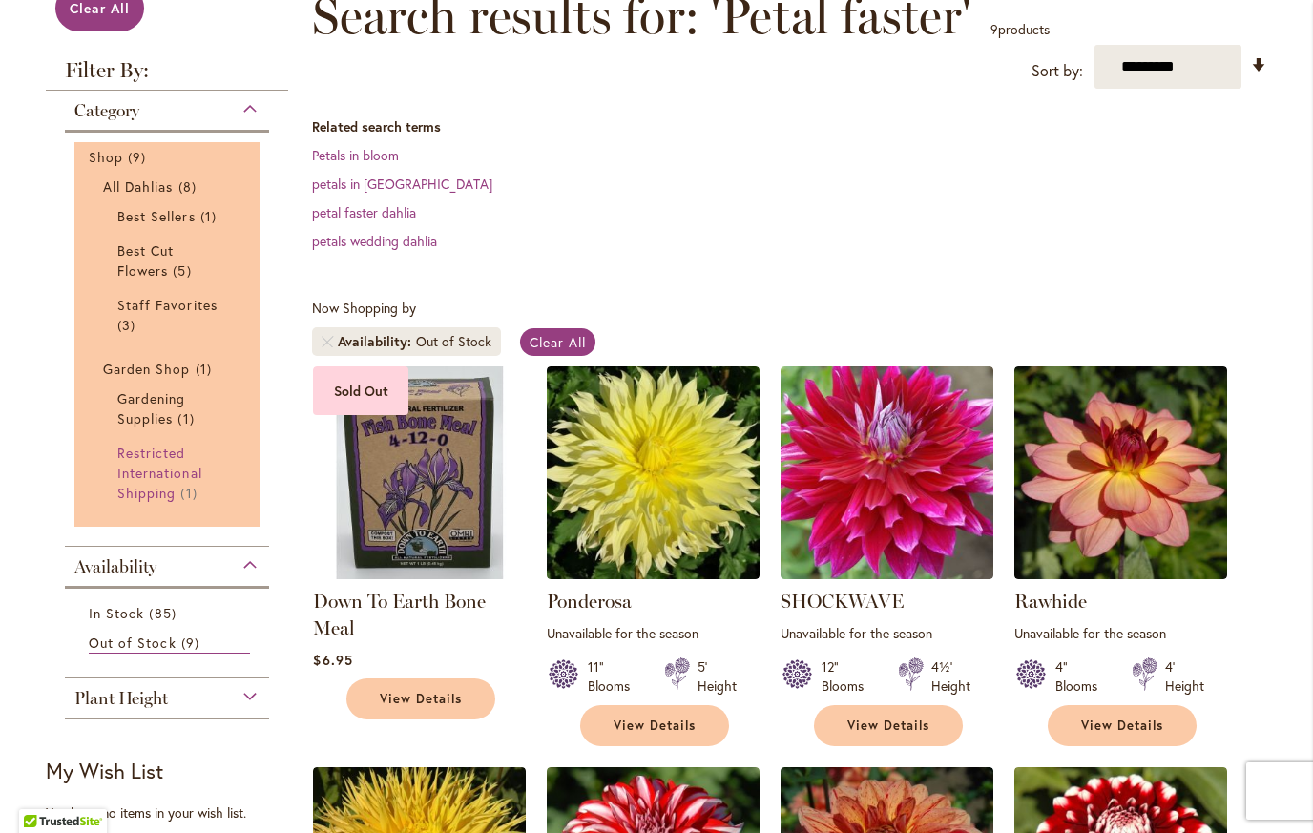
click at [136, 498] on span "Restricted International Shipping" at bounding box center [159, 473] width 85 height 58
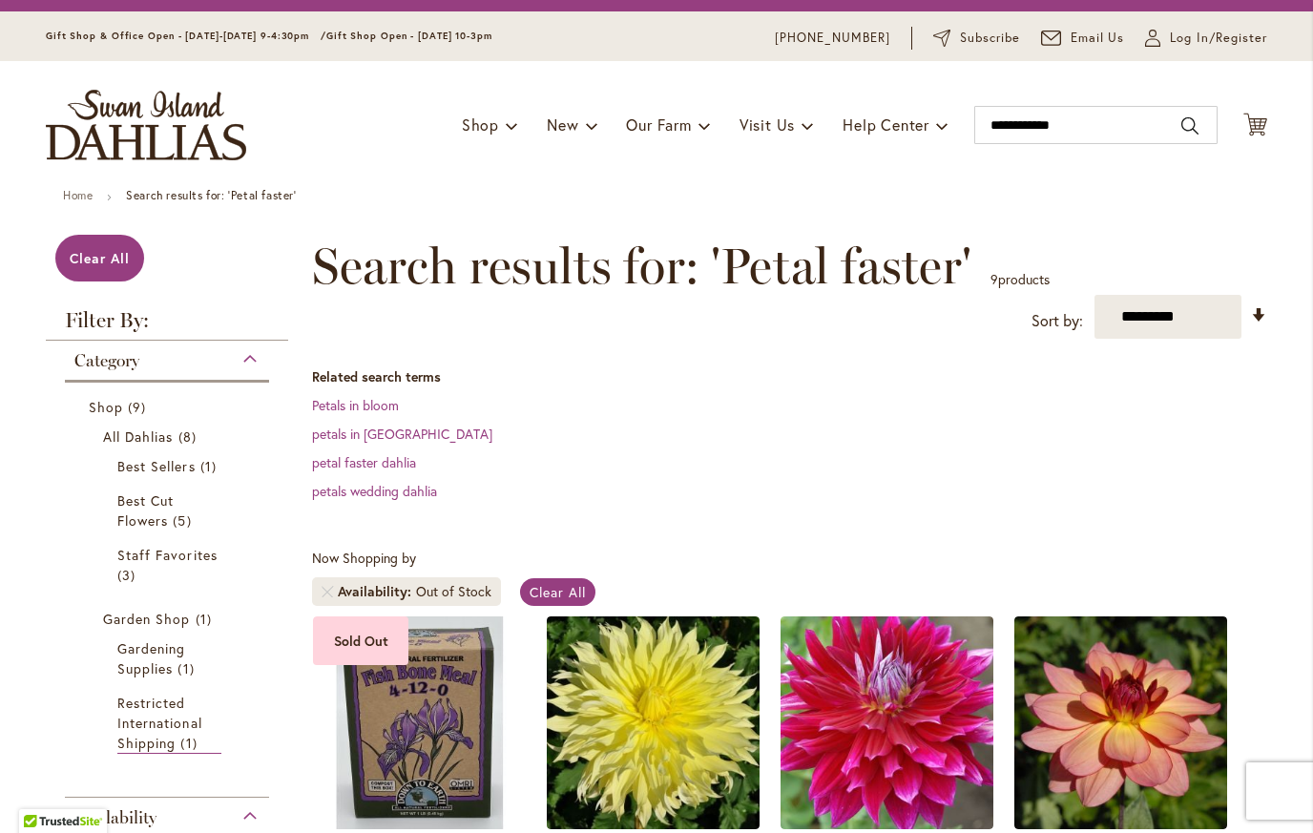
scroll to position [52, 0]
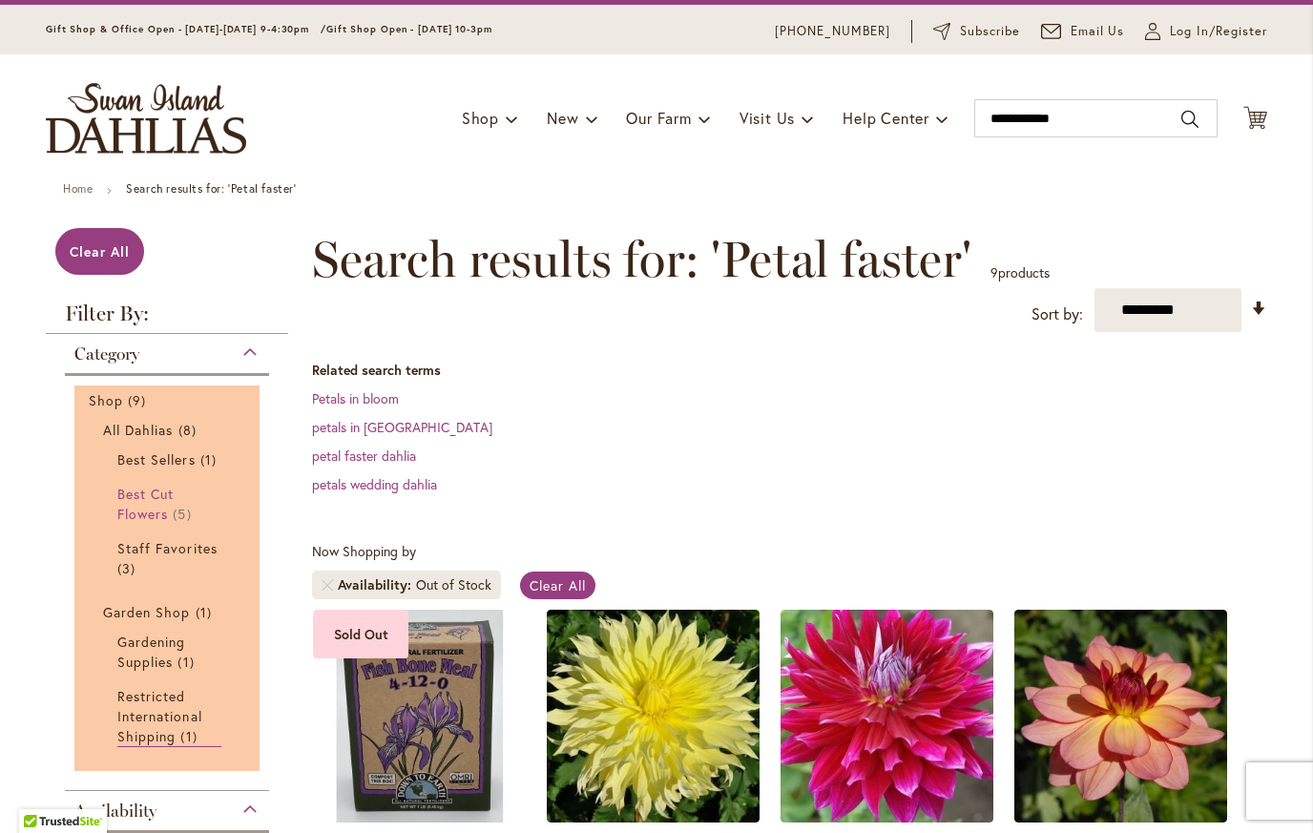
click at [132, 523] on span "Best Cut Flowers" at bounding box center [145, 504] width 56 height 38
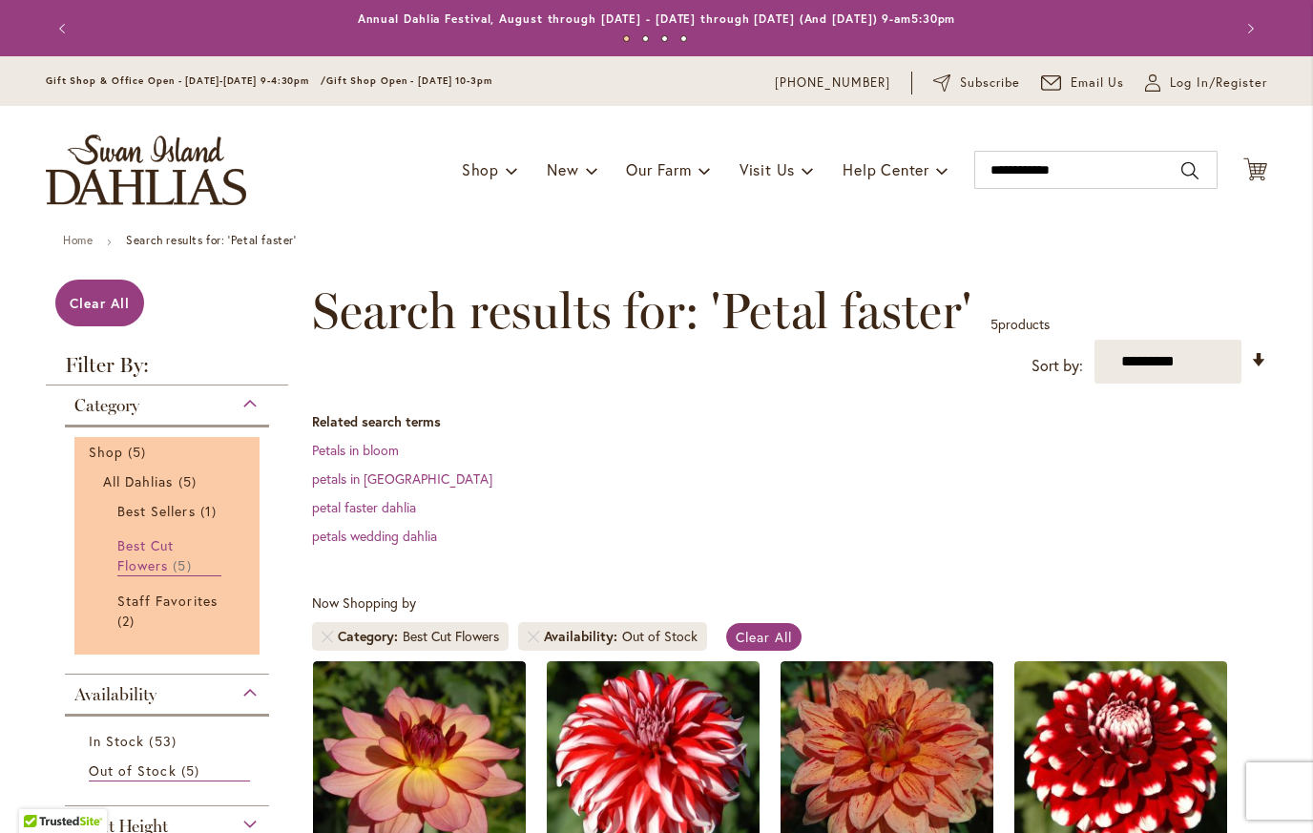
click at [120, 574] on span "Best Cut Flowers" at bounding box center [145, 555] width 56 height 38
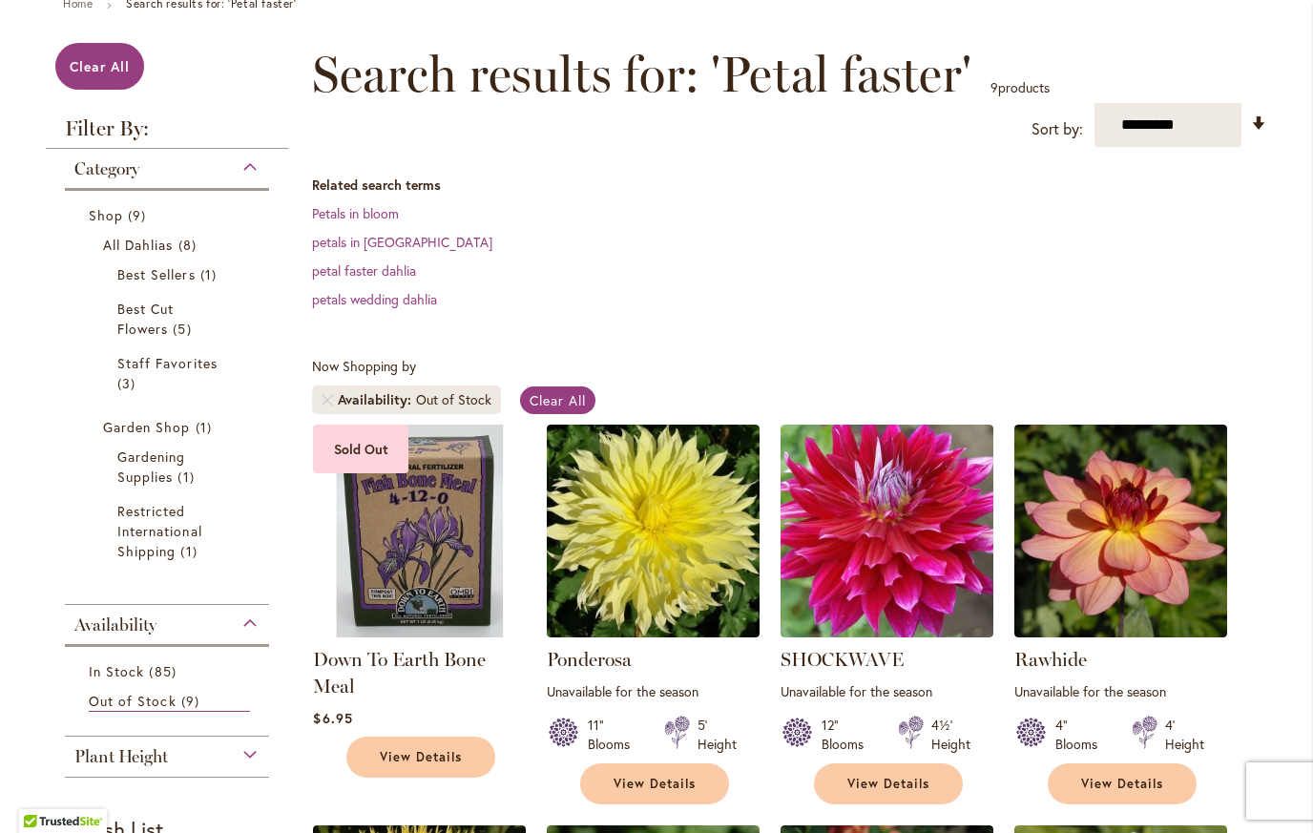
scroll to position [233, 0]
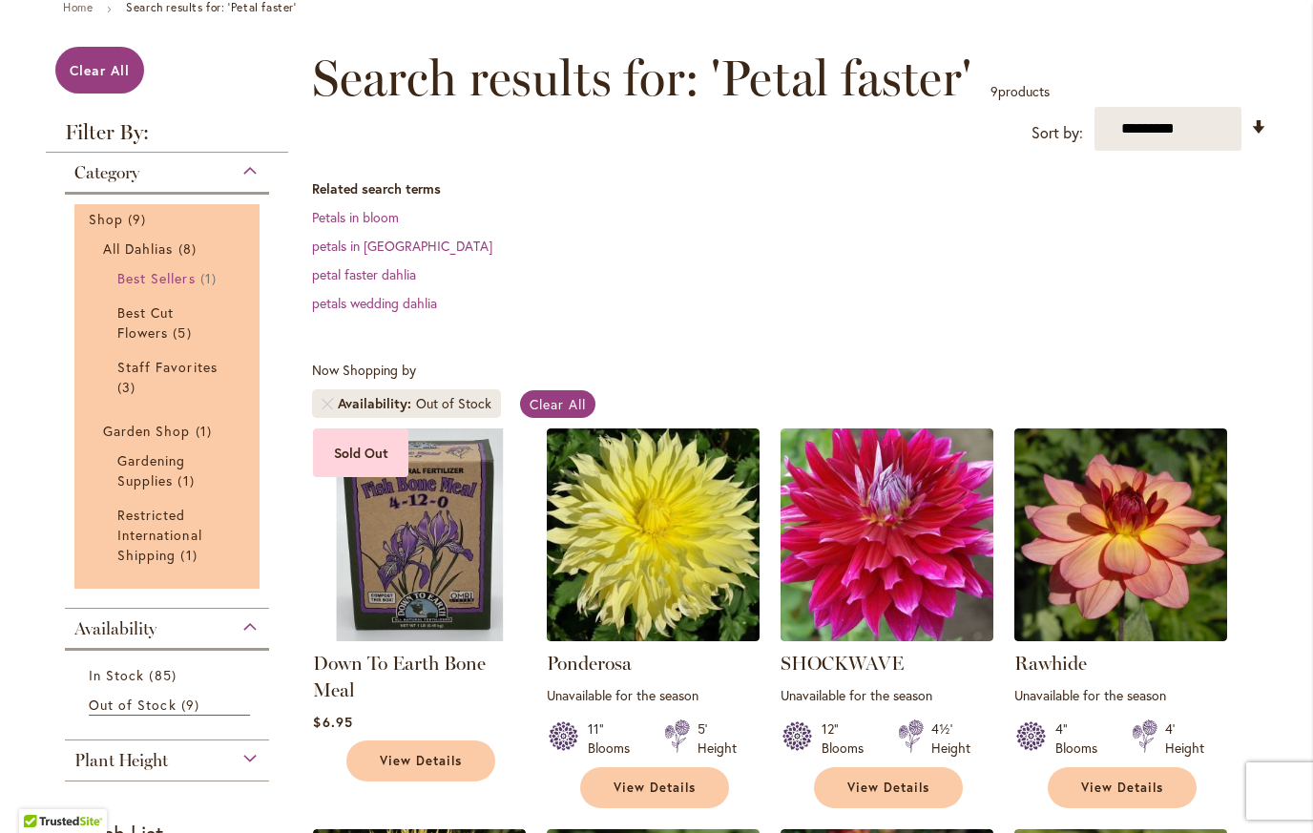
click at [117, 279] on span "Best Sellers" at bounding box center [156, 278] width 78 height 18
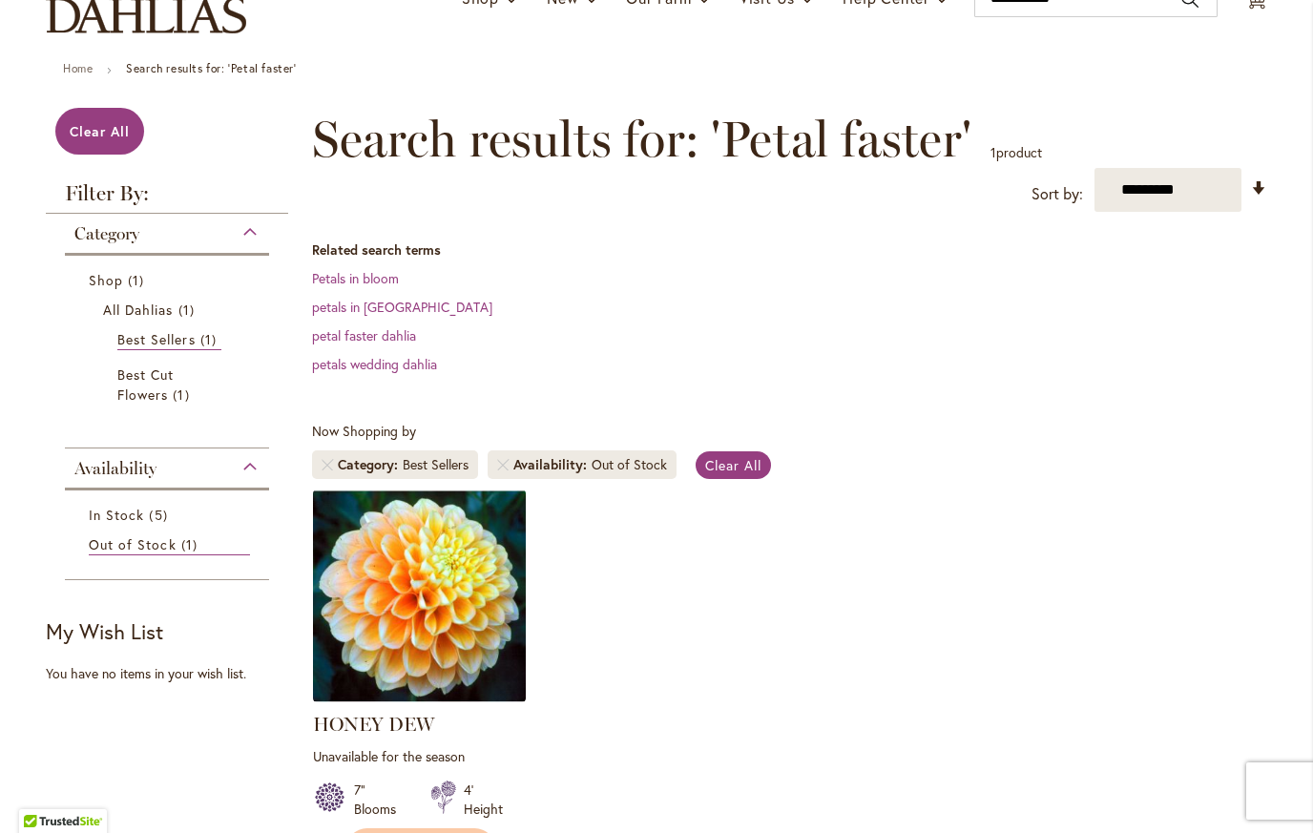
scroll to position [174, 0]
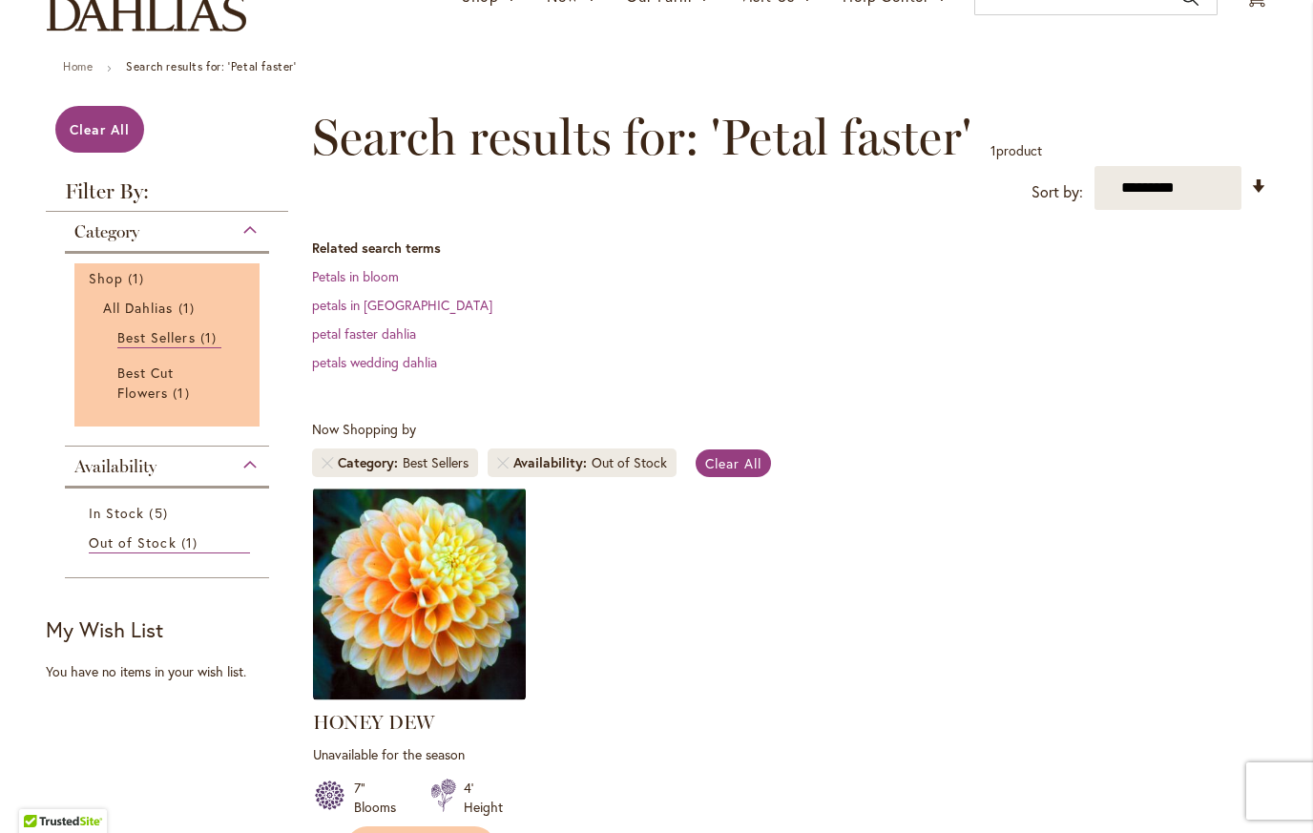
click at [130, 374] on ul "Best Sellers 1 item Best Cut Flowers 1 item Out of Stock 1 item" at bounding box center [167, 365] width 128 height 85
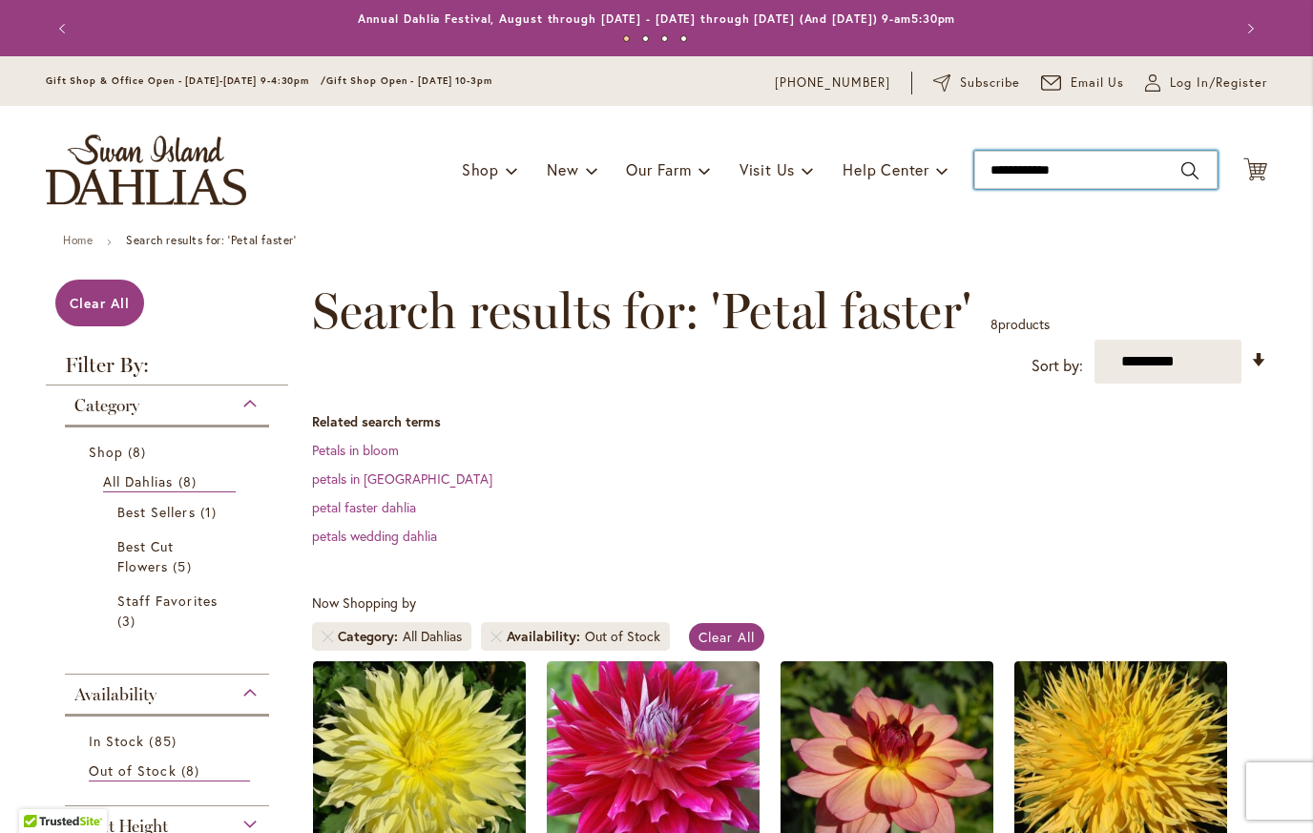
type input "**********"
drag, startPoint x: 1084, startPoint y: 177, endPoint x: 947, endPoint y: 177, distance: 137.4
click at [947, 177] on div "Toggle Nav Shop Dahlia Tubers Collections Fresh Cut Dahlias Gardening Supplies …" at bounding box center [657, 170] width 1260 height 128
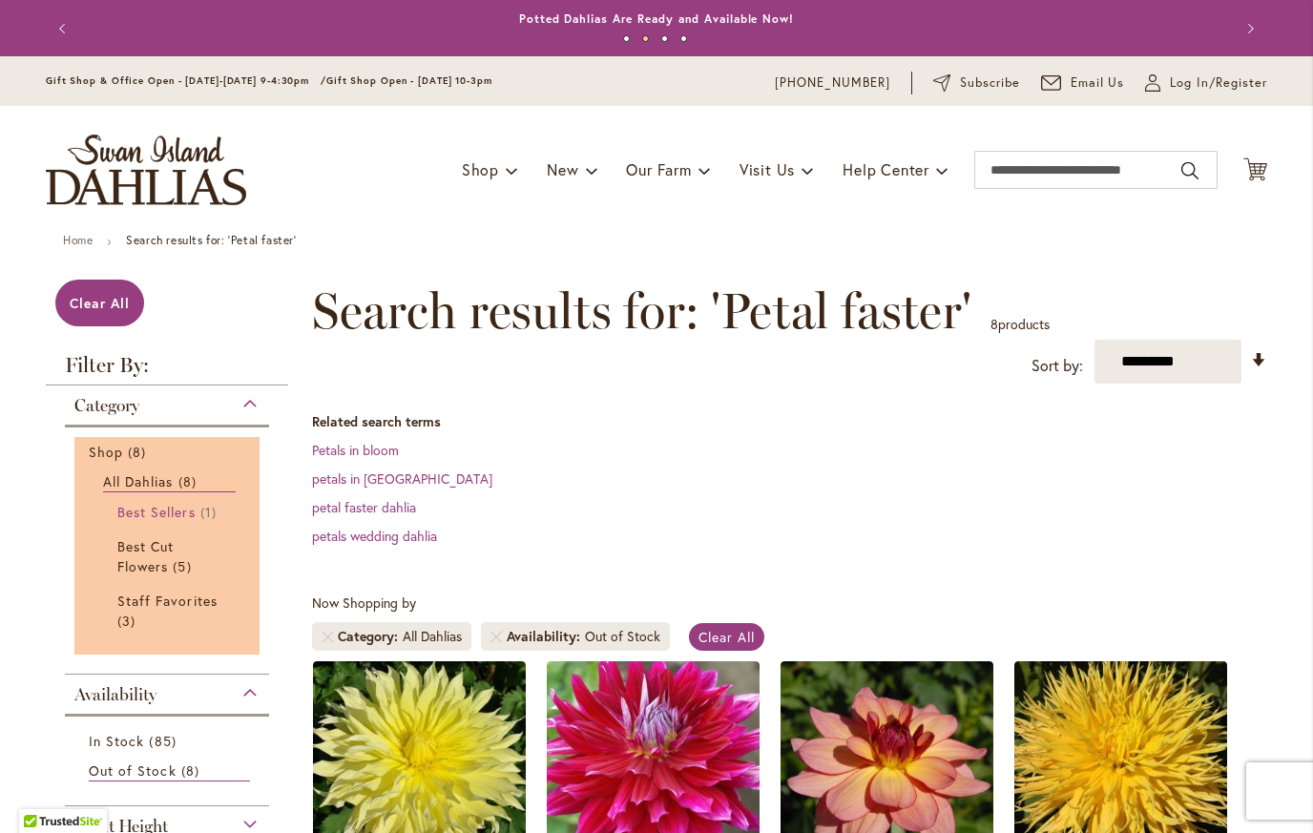
click at [136, 503] on span "Best Sellers" at bounding box center [156, 512] width 78 height 18
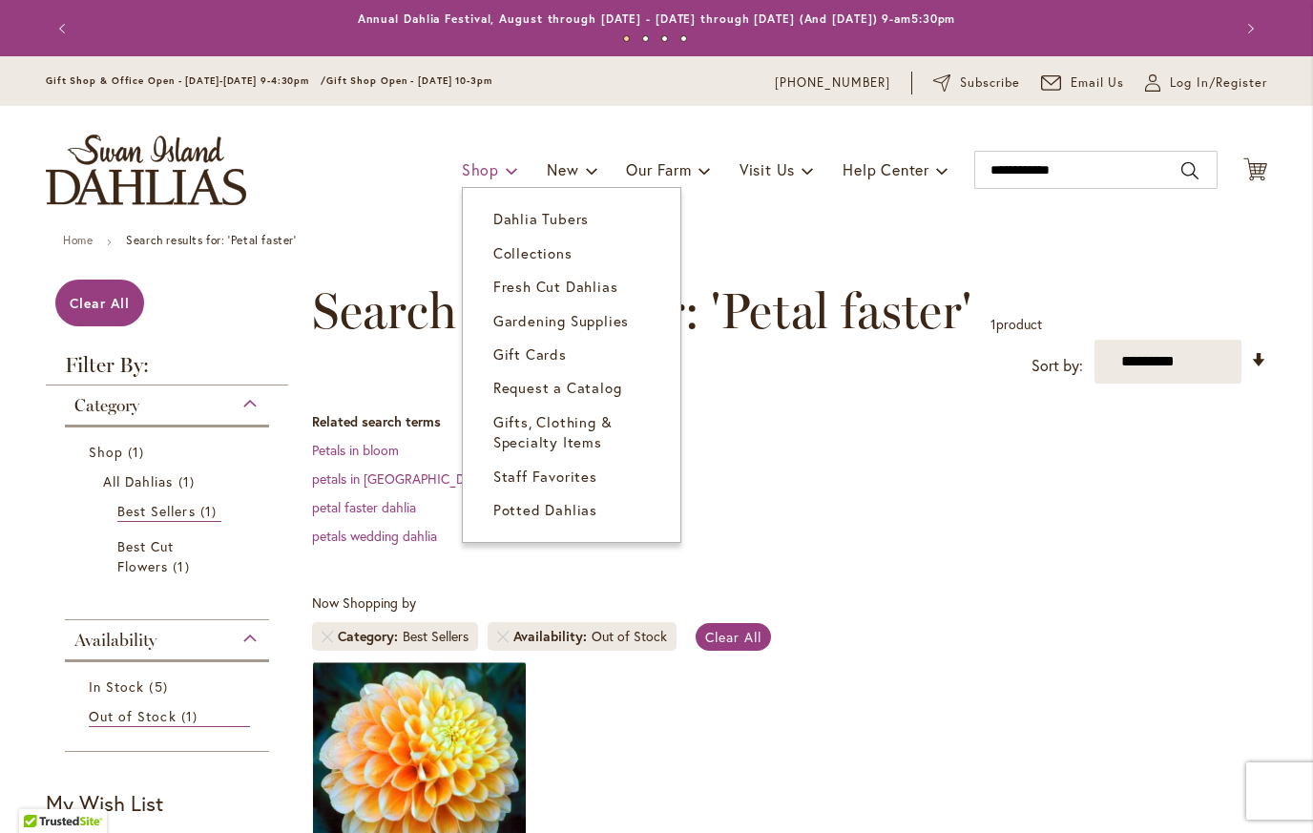
click at [479, 167] on span "Shop" at bounding box center [480, 169] width 37 height 20
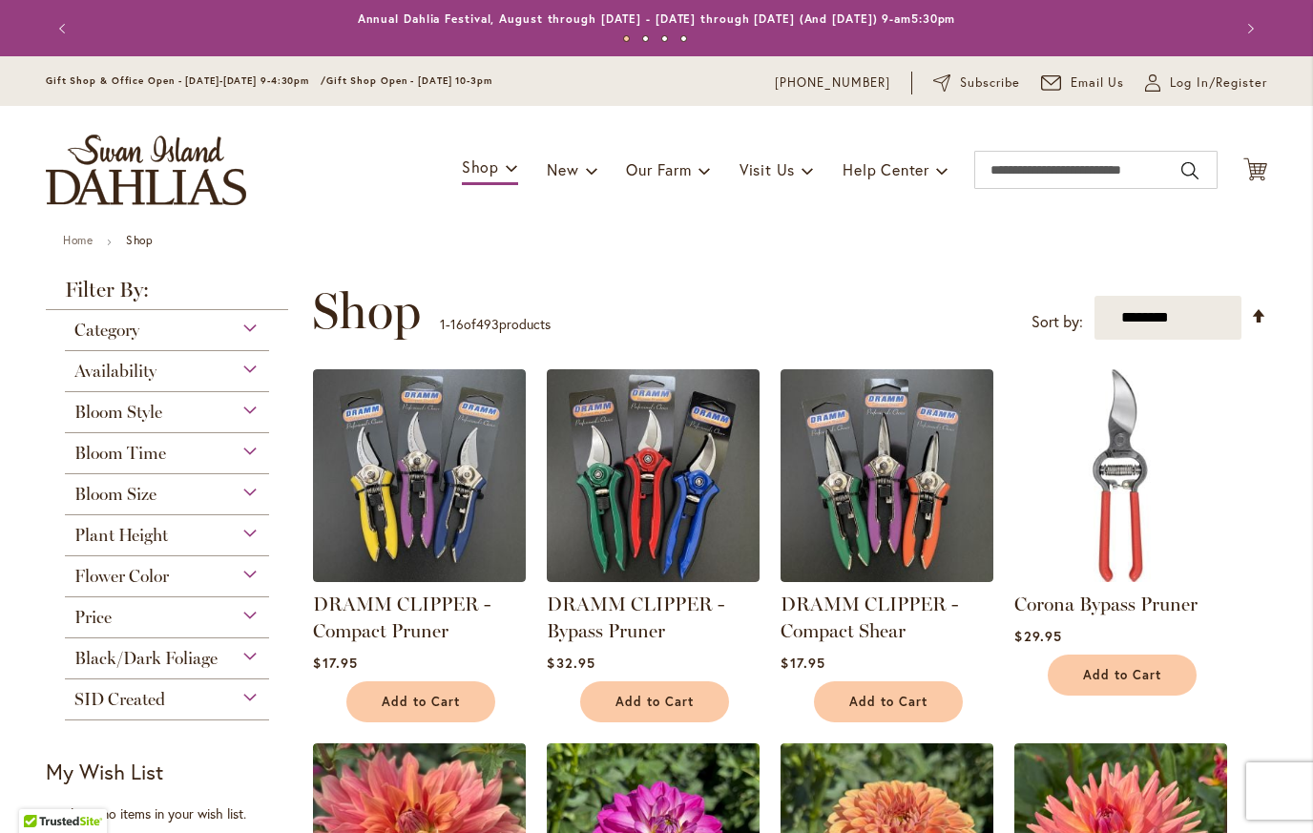
click at [245, 369] on div "Availability" at bounding box center [167, 366] width 204 height 31
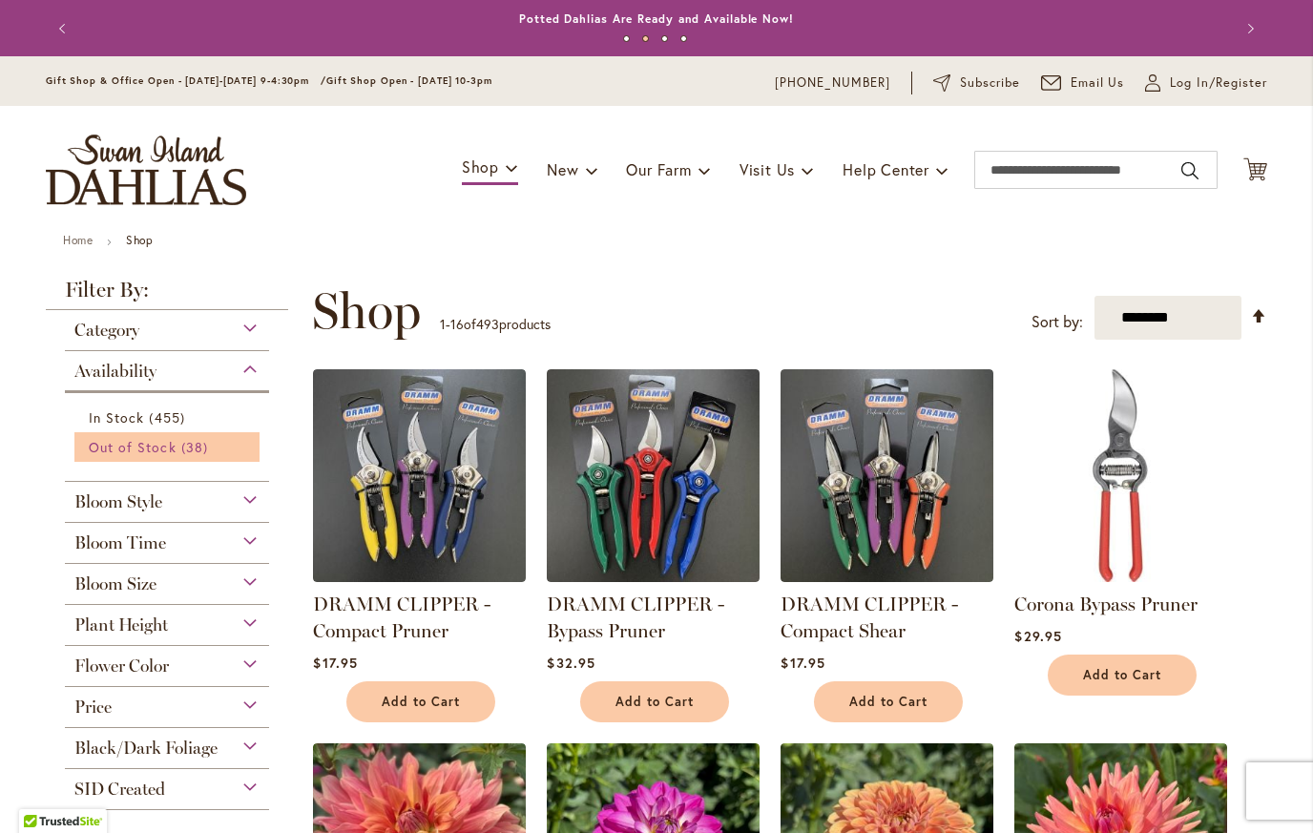
click at [181, 450] on span "38 items" at bounding box center [196, 447] width 31 height 20
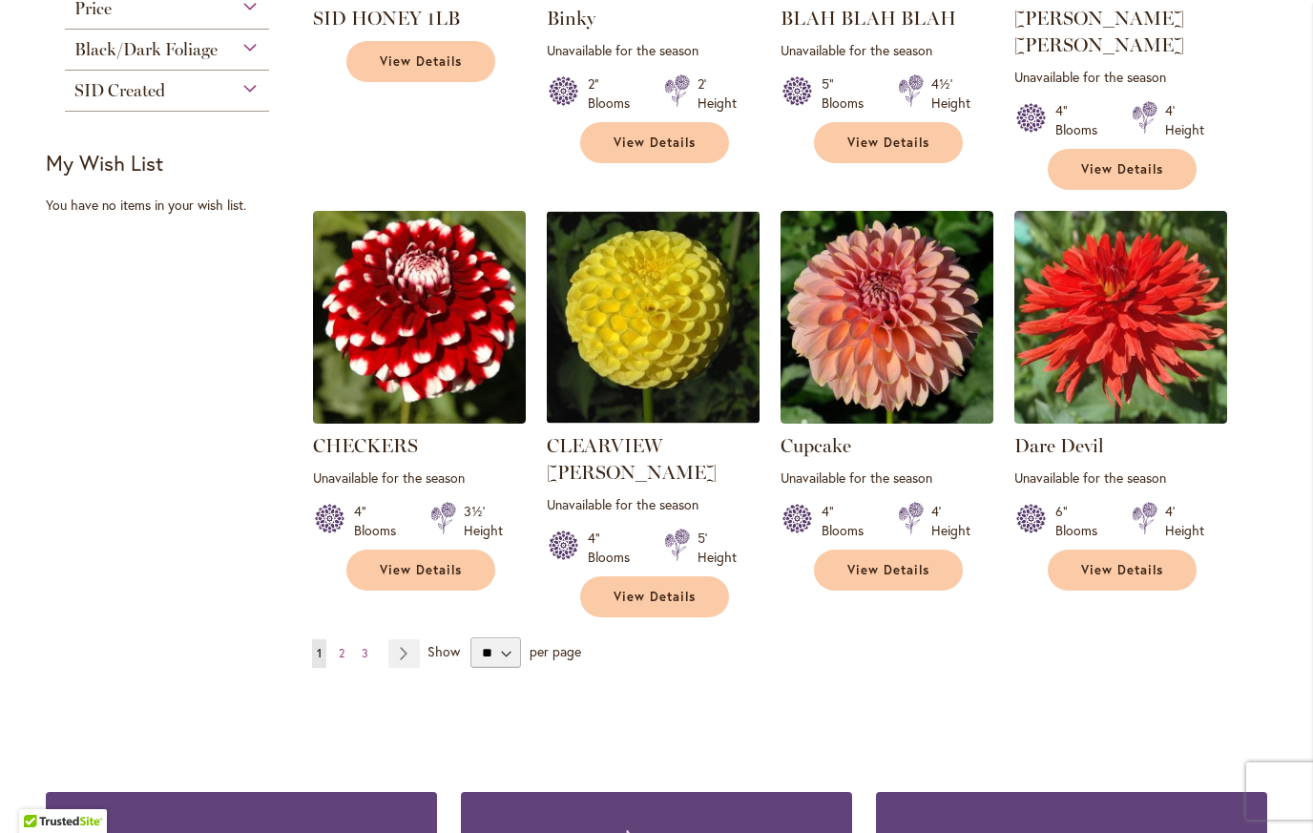
scroll to position [1402, 0]
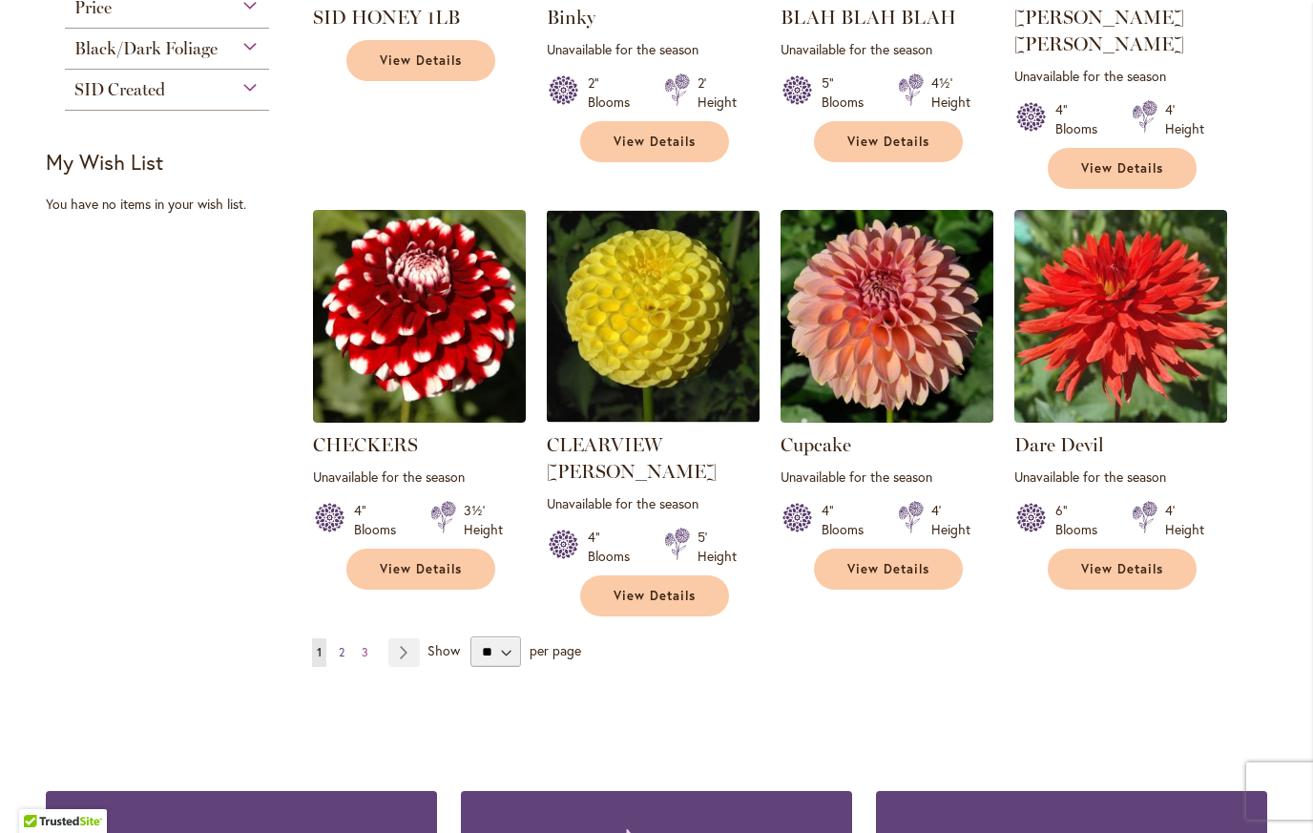
click at [339, 645] on span "2" at bounding box center [342, 652] width 6 height 14
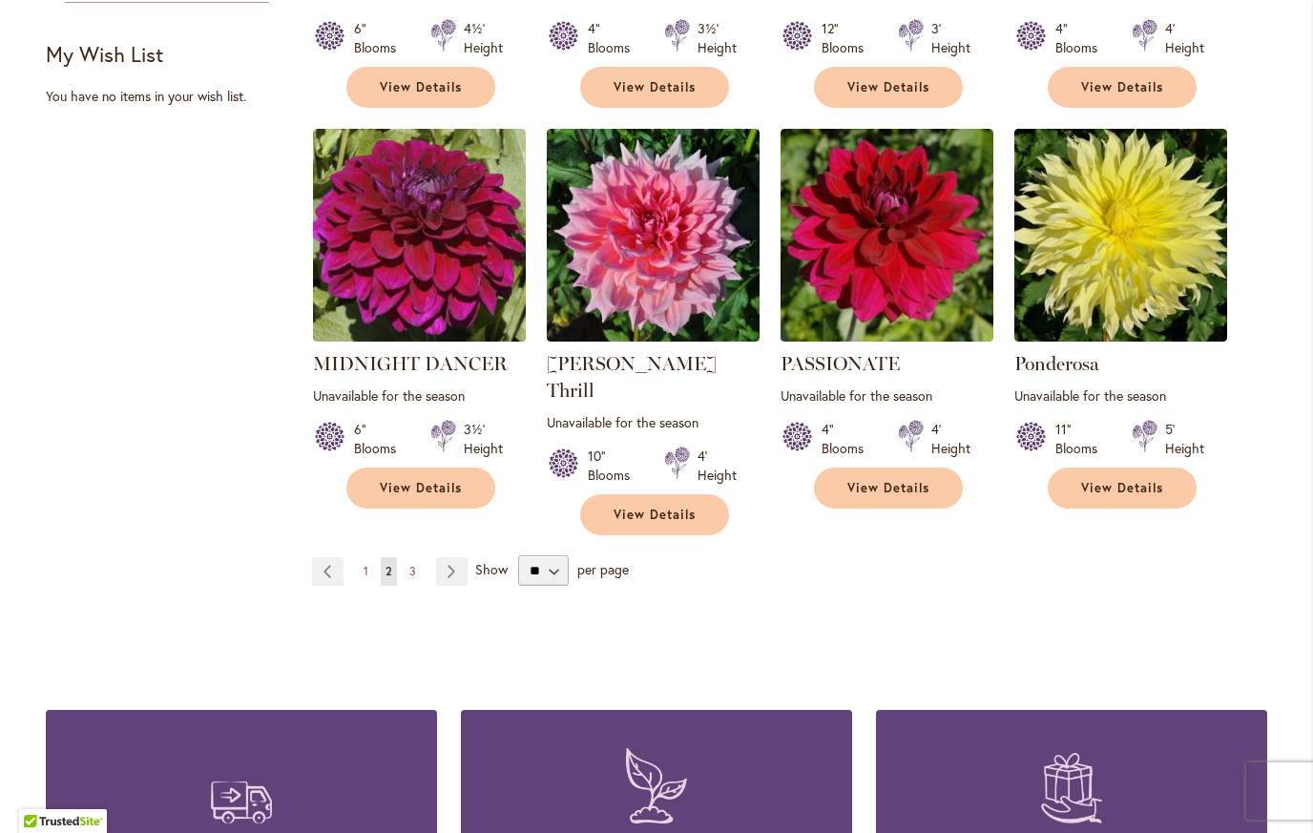
scroll to position [1526, 0]
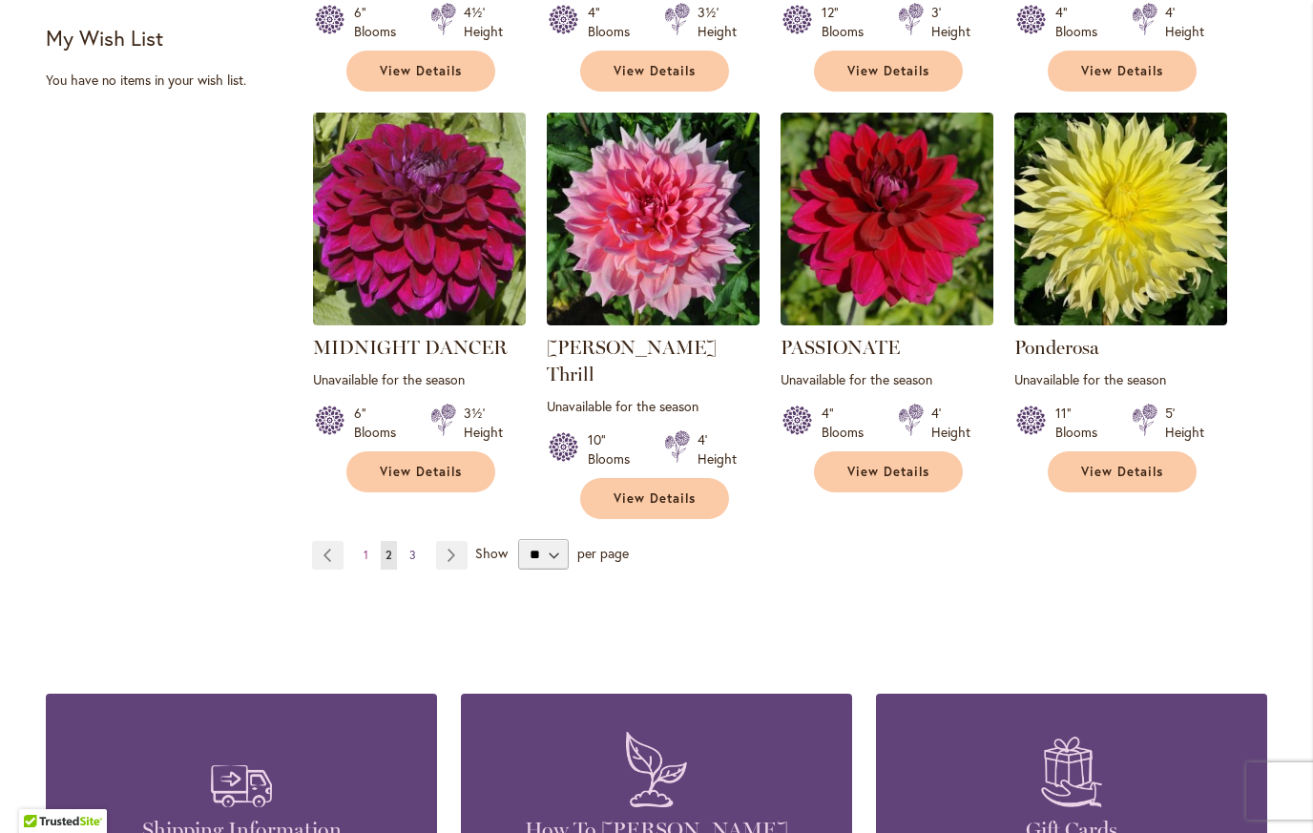
click at [405, 541] on link "Page 3" at bounding box center [413, 555] width 16 height 29
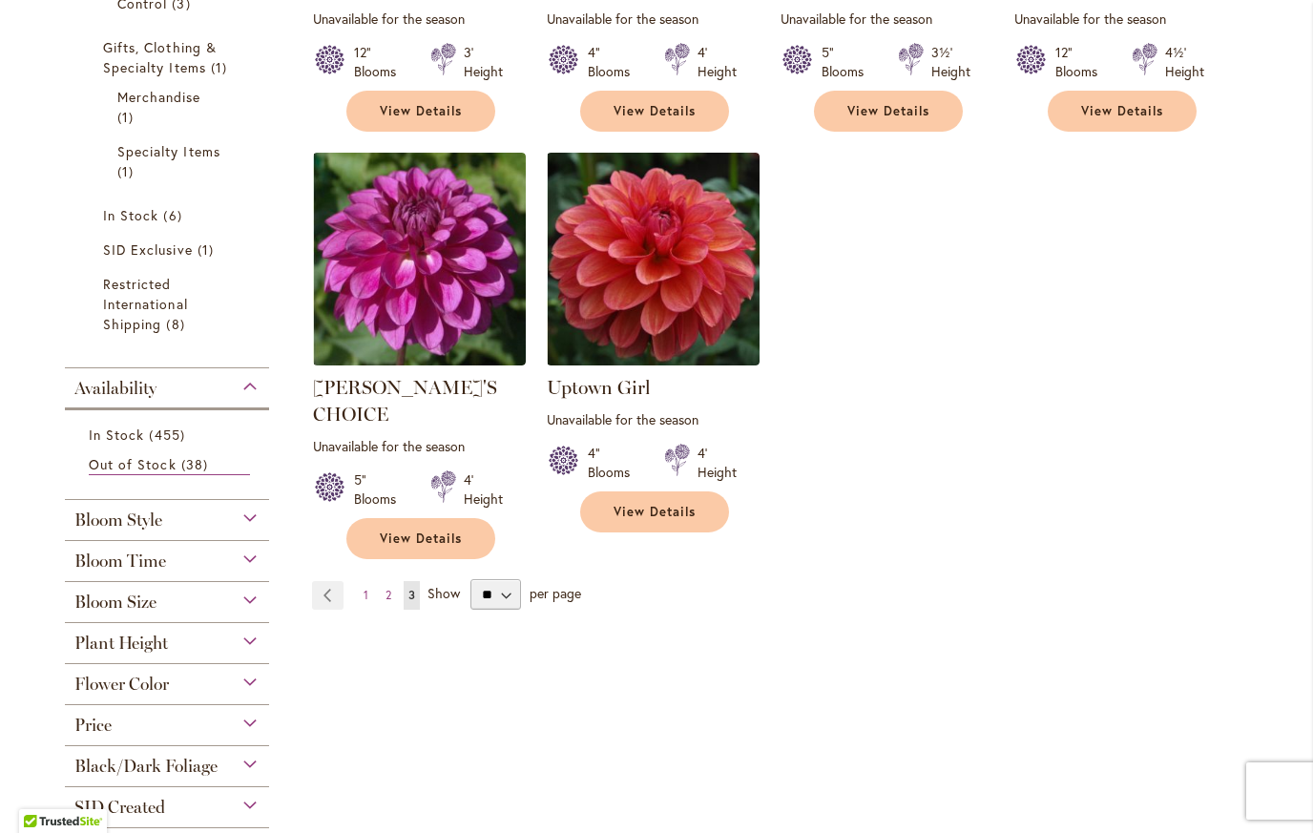
scroll to position [685, 0]
